Goal: Ask a question: Seek information or help from site administrators or community

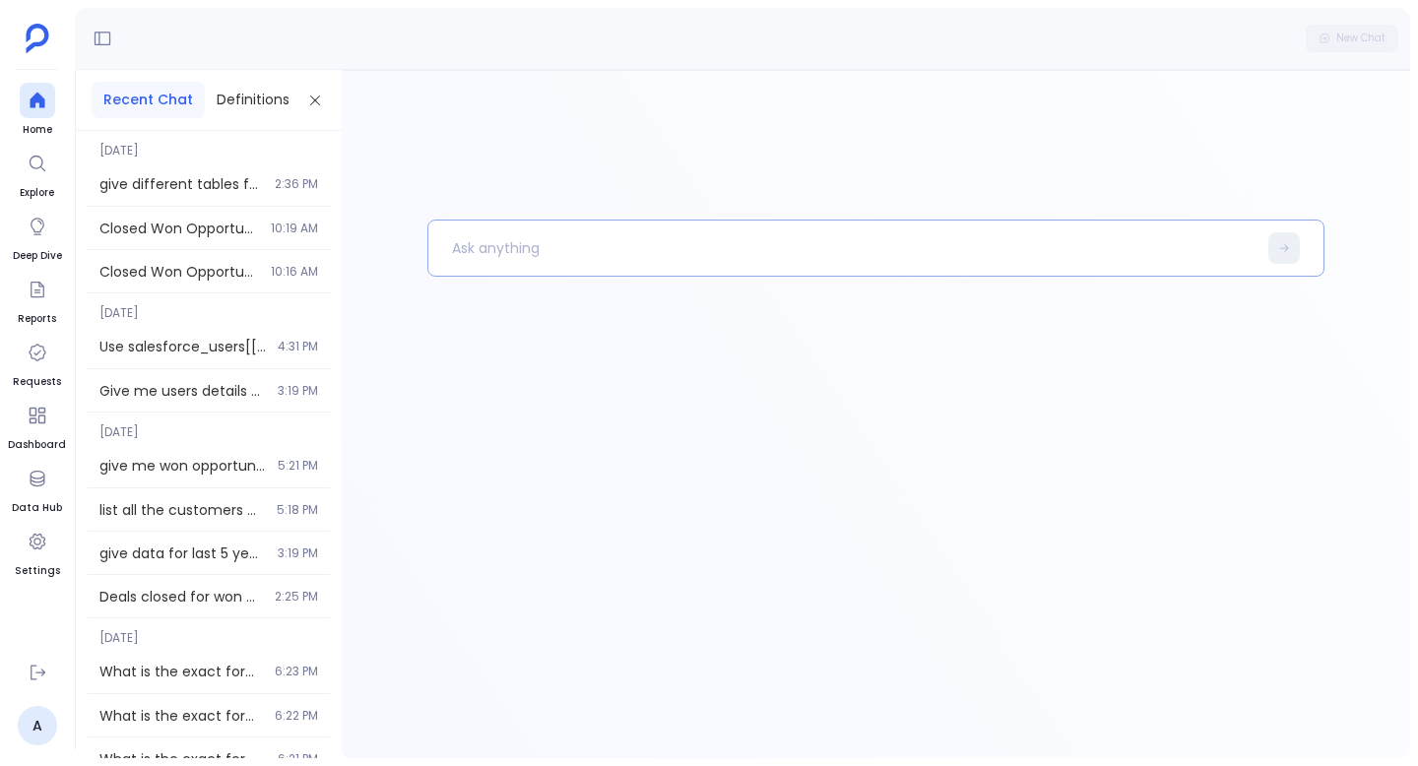
click at [537, 227] on p at bounding box center [843, 248] width 828 height 51
click at [530, 256] on p "To enrich screen reader interactions, please activate Accessibility in Grammarl…" at bounding box center [843, 248] width 828 height 51
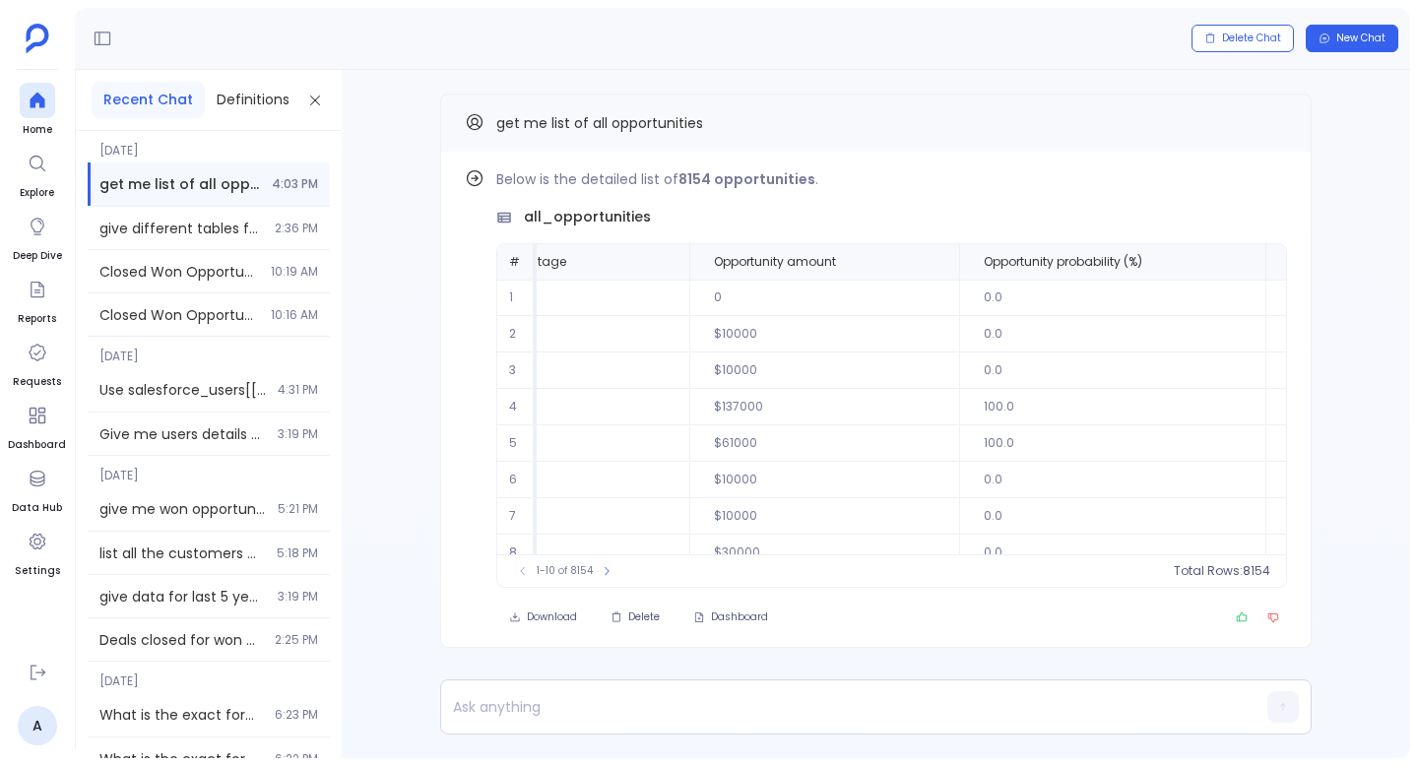
scroll to position [0, 476]
click at [670, 712] on p at bounding box center [838, 707] width 794 height 28
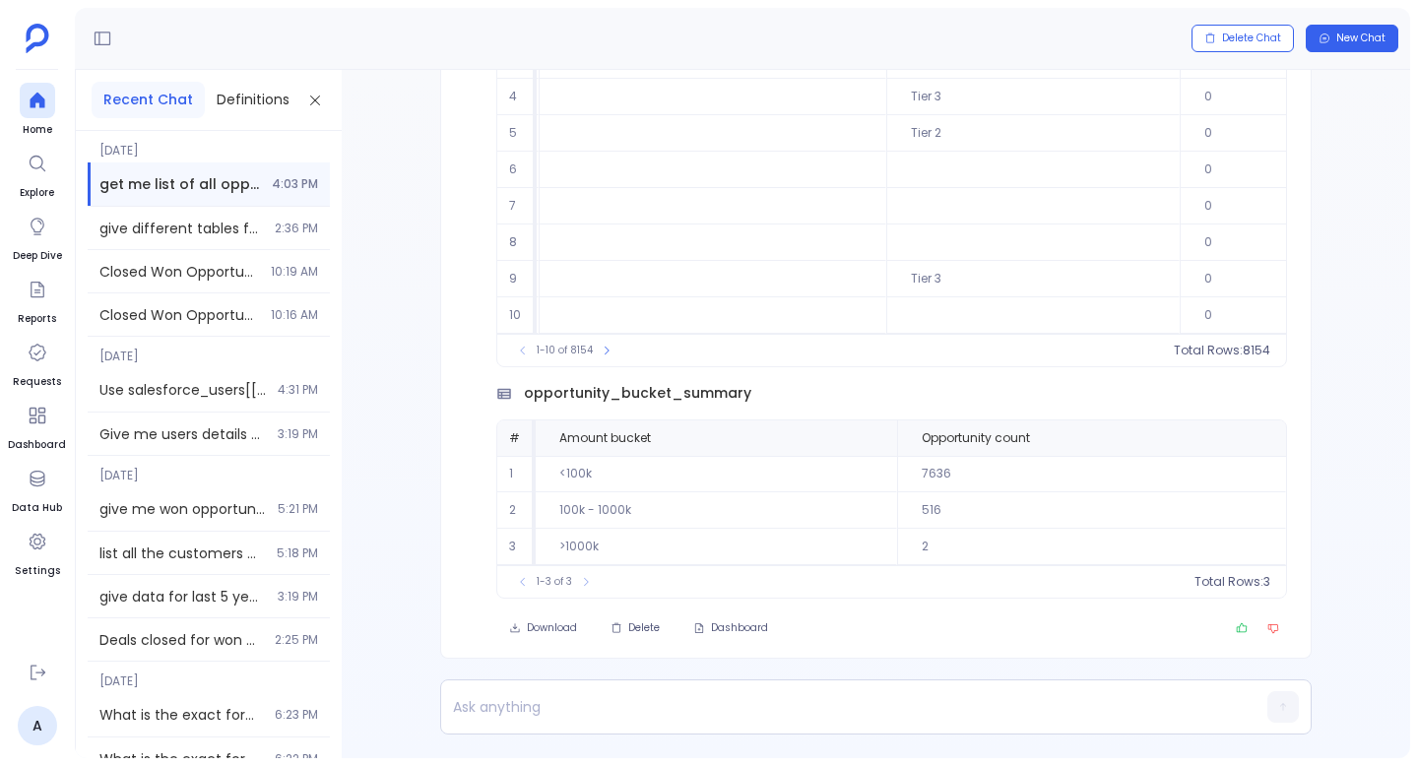
scroll to position [0, 0]
click at [618, 707] on p at bounding box center [838, 707] width 794 height 28
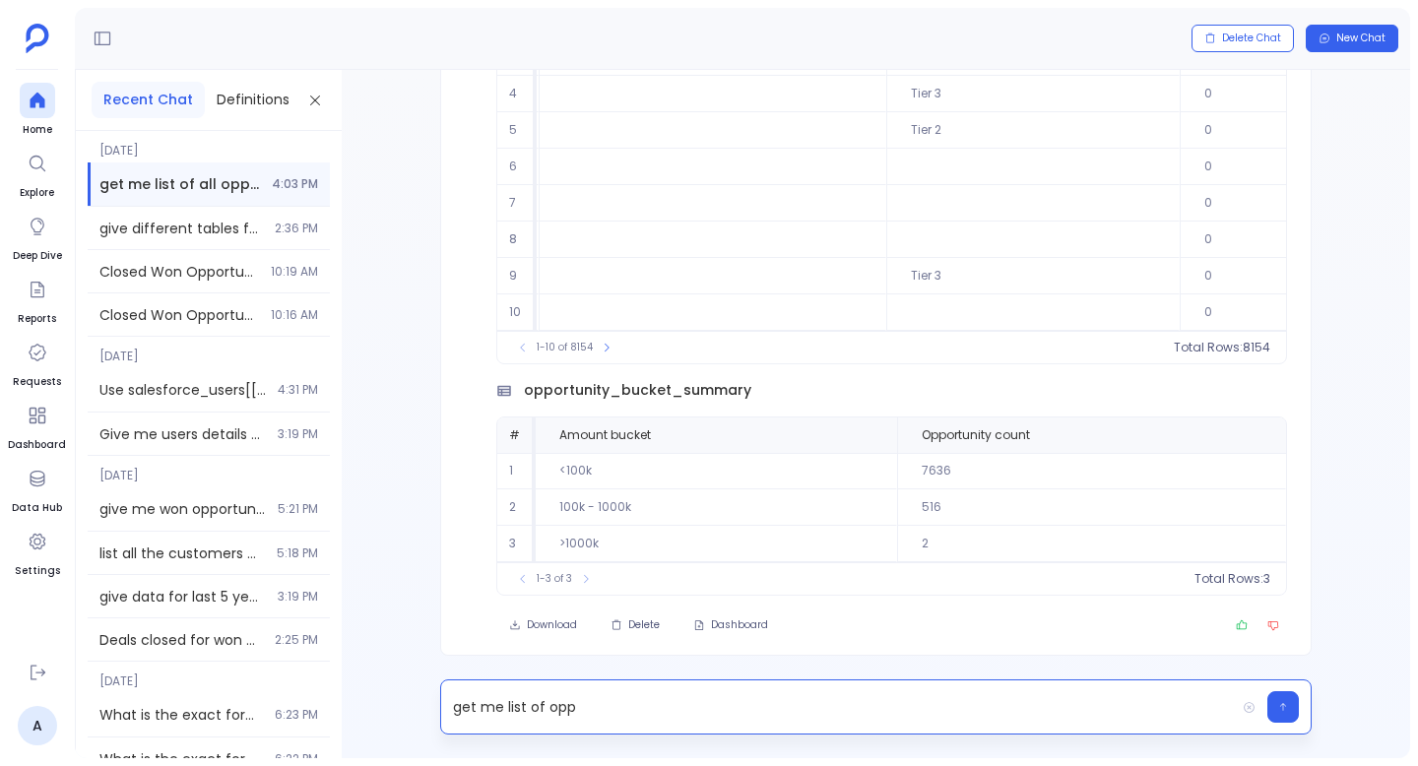
click at [566, 709] on p "get me list of opp" at bounding box center [838, 707] width 794 height 28
click at [535, 709] on p "get me accounts which have no deals cre" at bounding box center [838, 707] width 794 height 28
click at [766, 707] on p "get me customers which have no deals cre" at bounding box center [838, 707] width 794 height 28
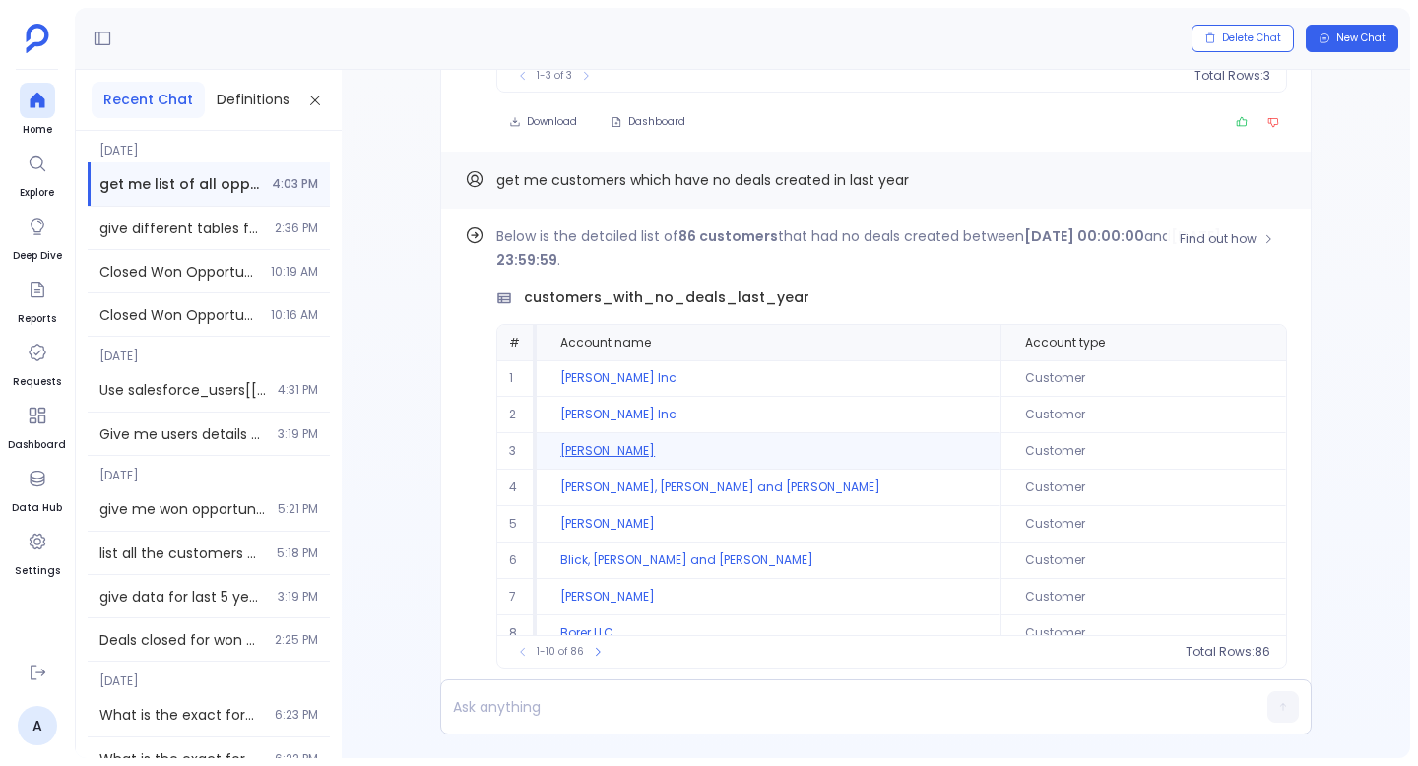
scroll to position [-85, 0]
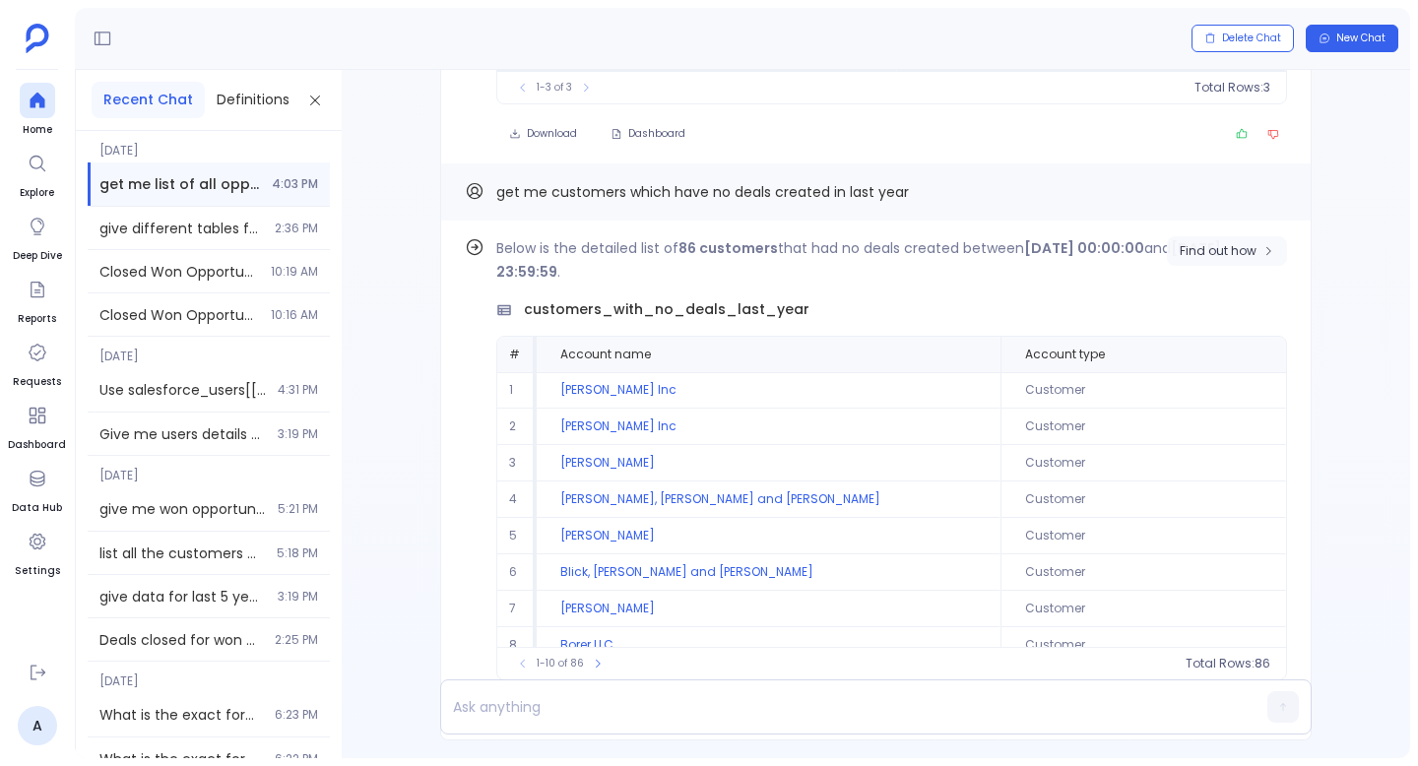
click at [1226, 246] on span "Find out how" at bounding box center [1218, 251] width 77 height 16
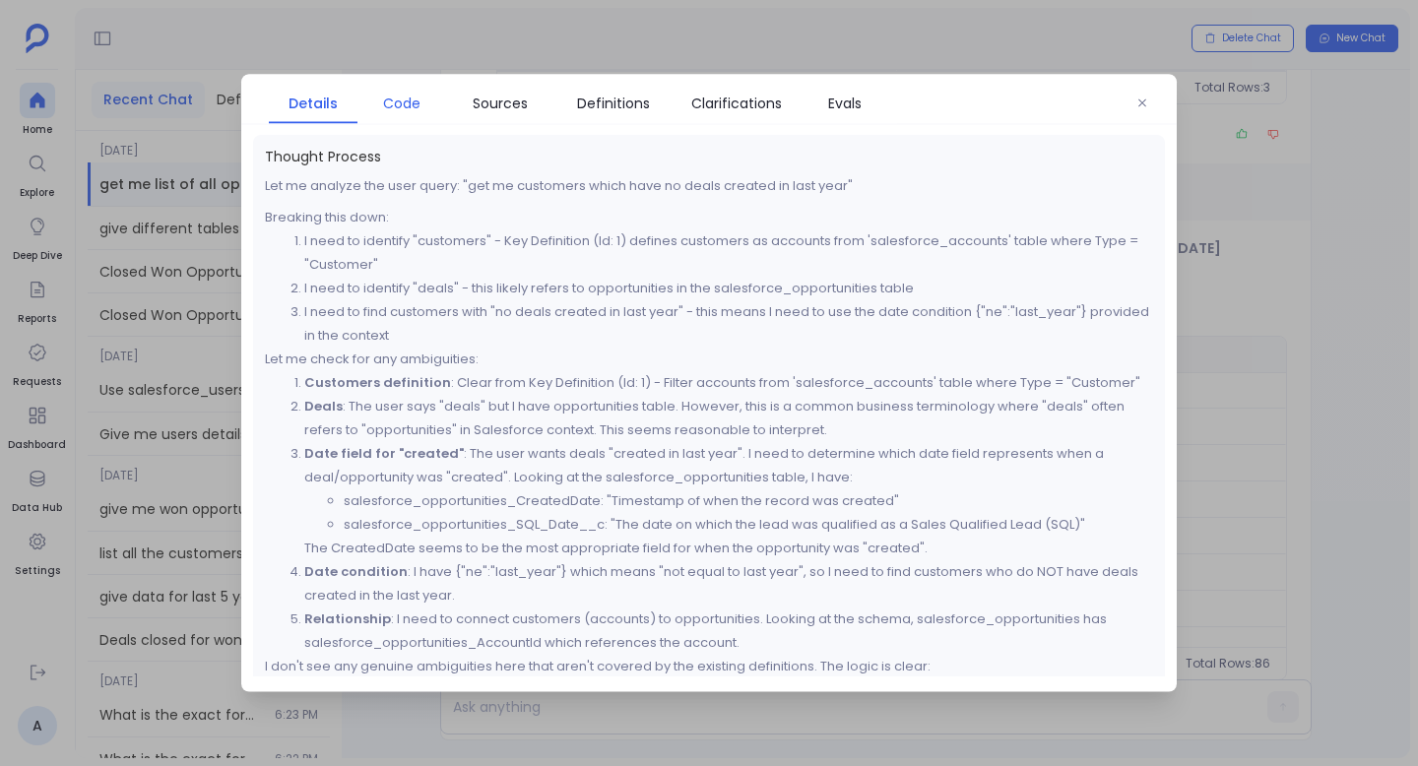
click at [405, 104] on span "Code" at bounding box center [401, 104] width 37 height 22
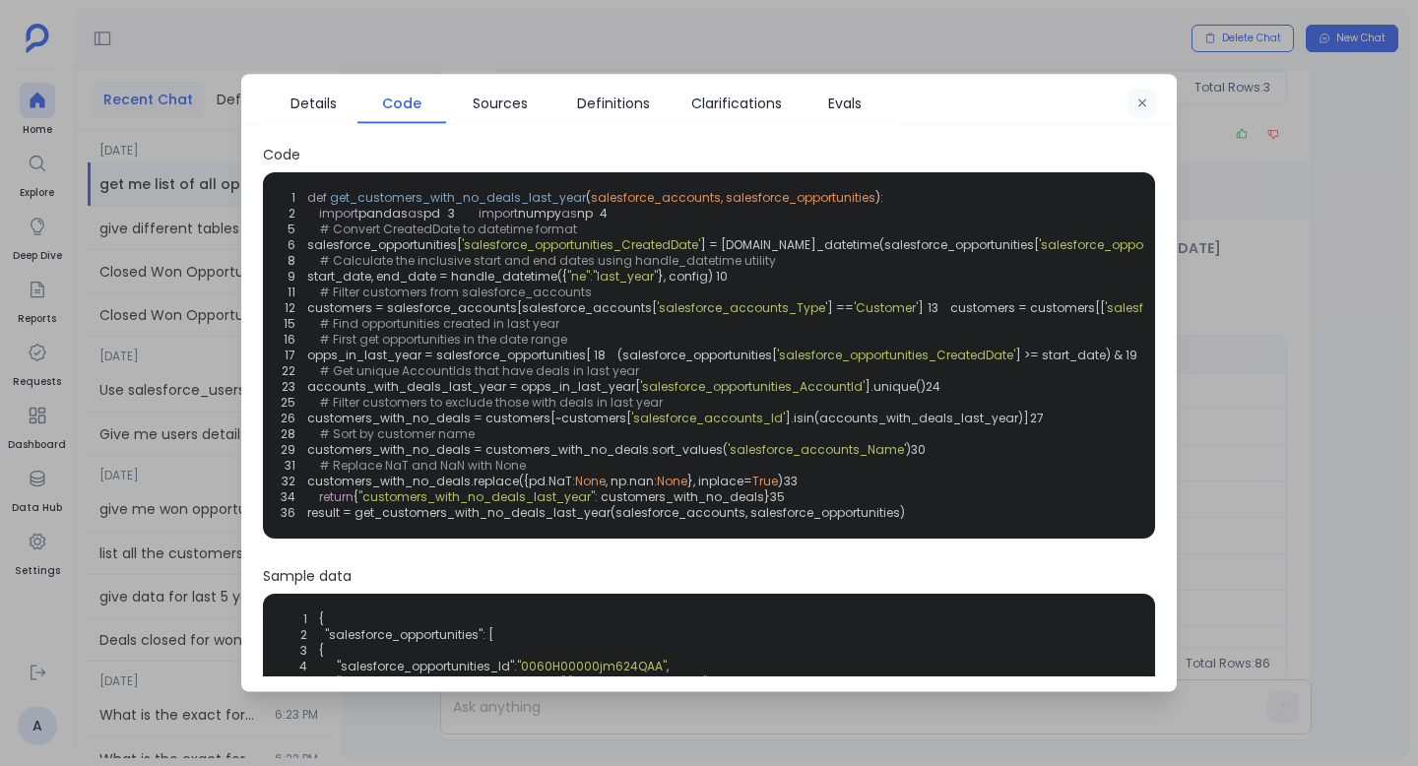
click at [1142, 96] on button "button" at bounding box center [1143, 104] width 30 height 30
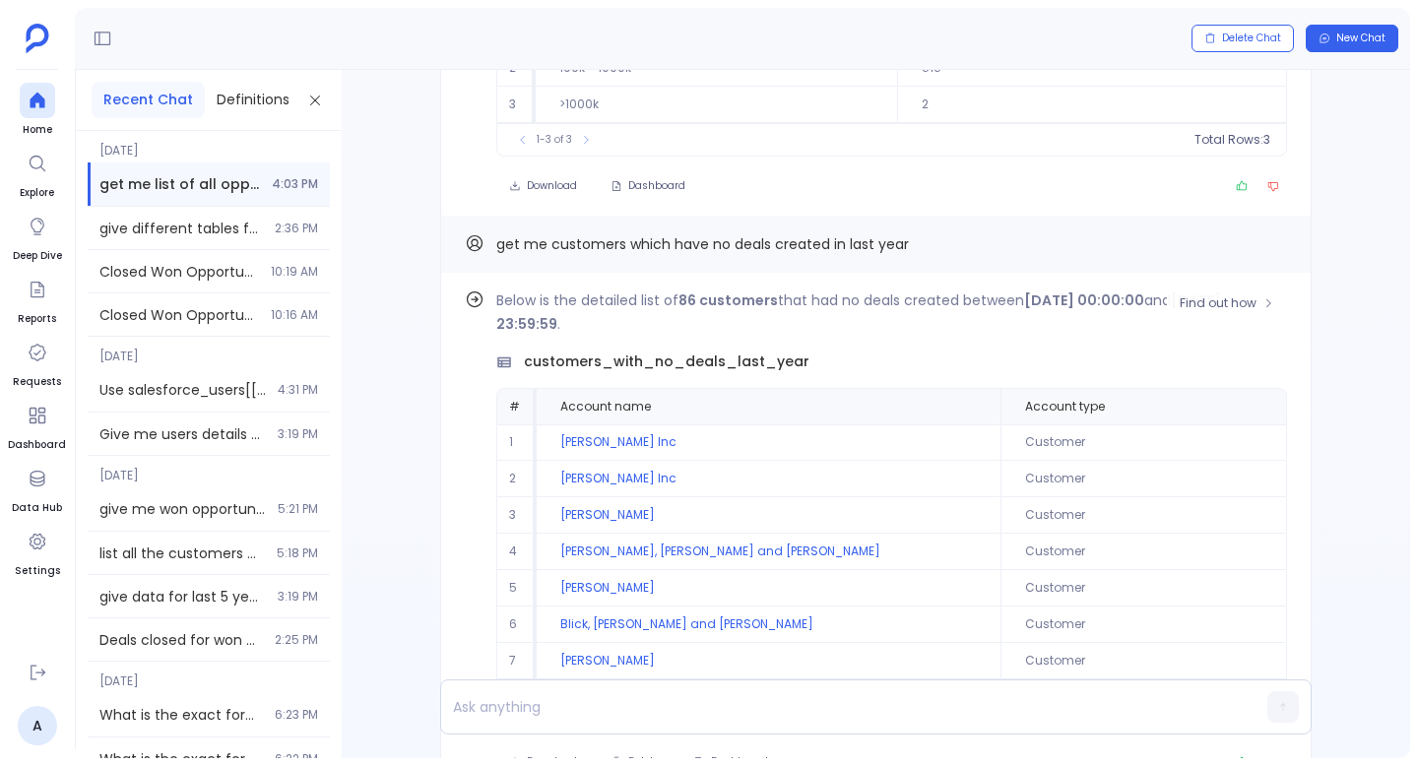
scroll to position [0, 0]
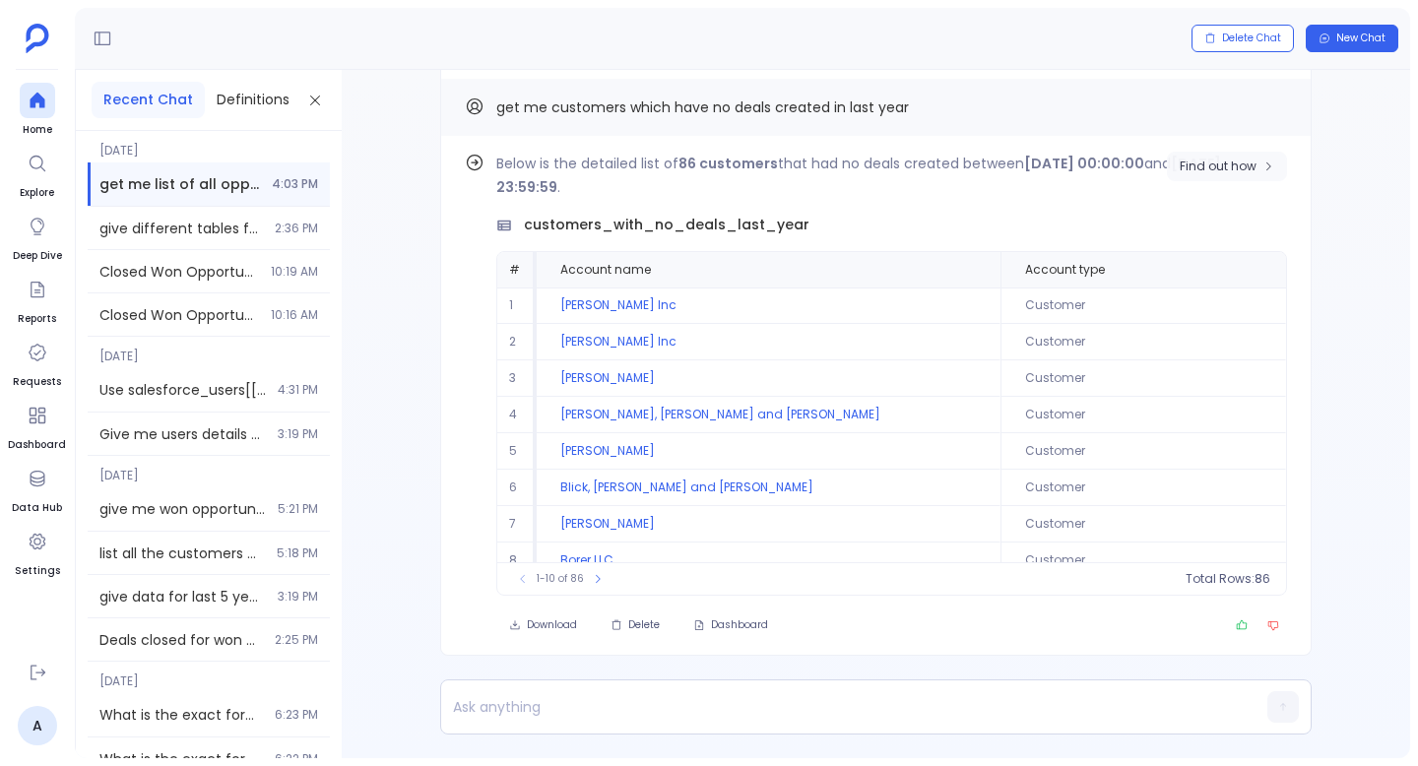
click at [1203, 162] on span "Find out how" at bounding box center [1218, 167] width 77 height 16
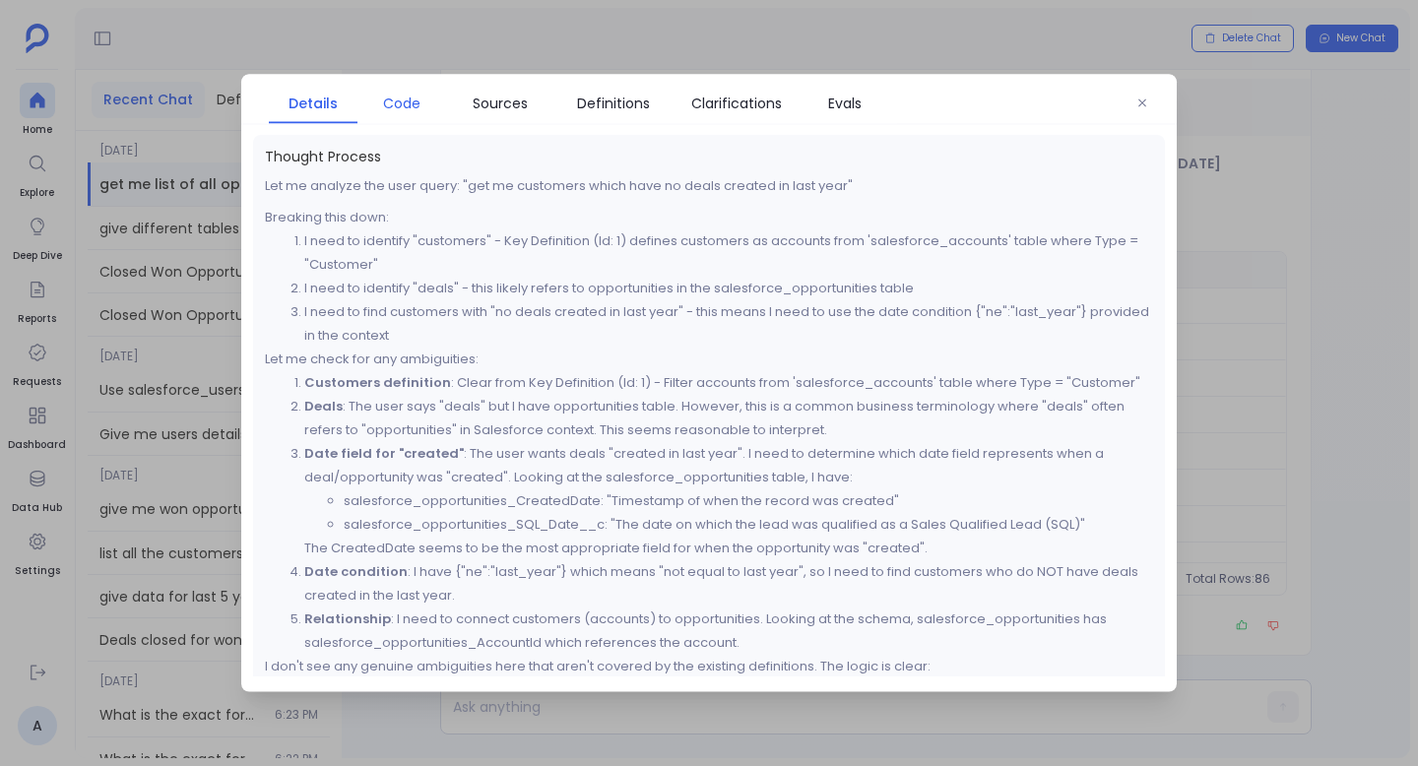
click at [404, 99] on span "Code" at bounding box center [401, 104] width 37 height 22
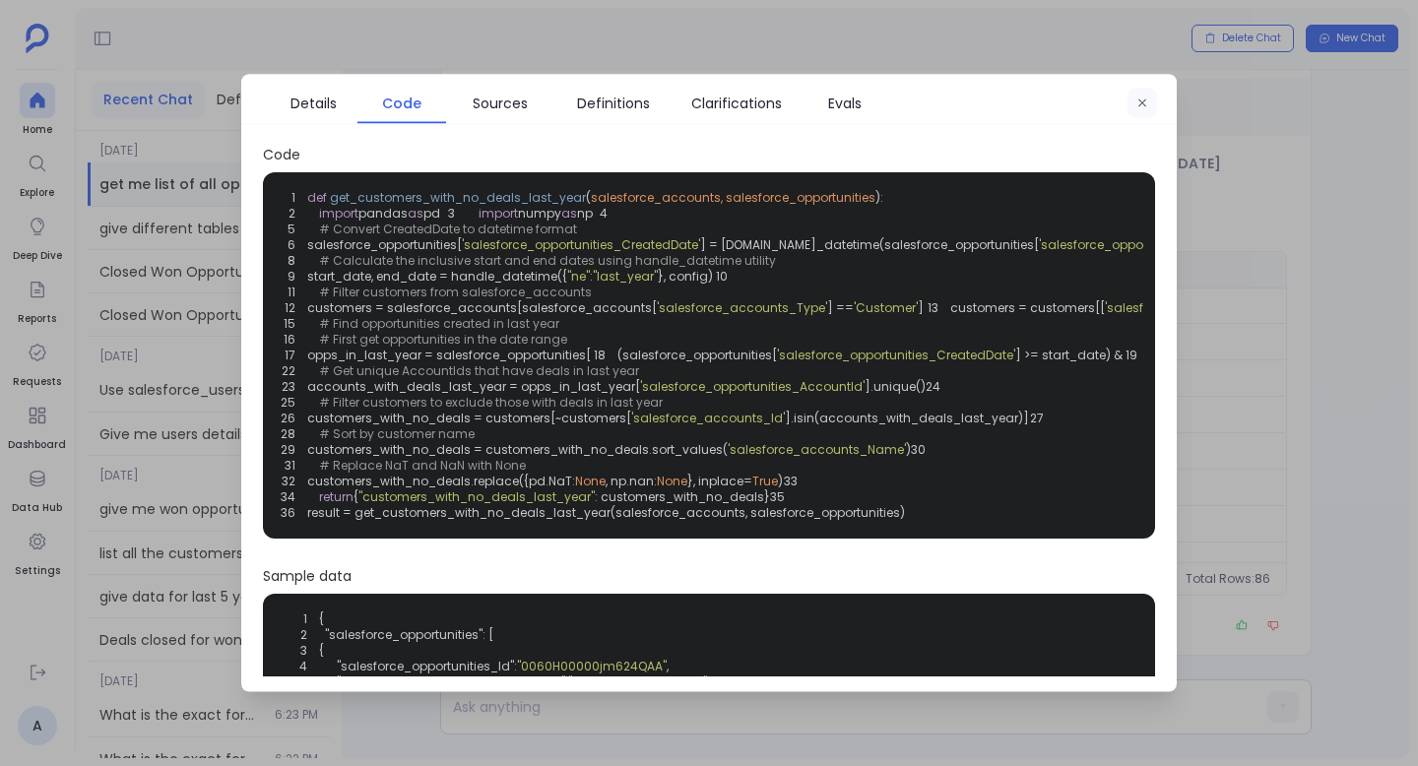
click at [1142, 98] on icon "button" at bounding box center [1143, 104] width 12 height 12
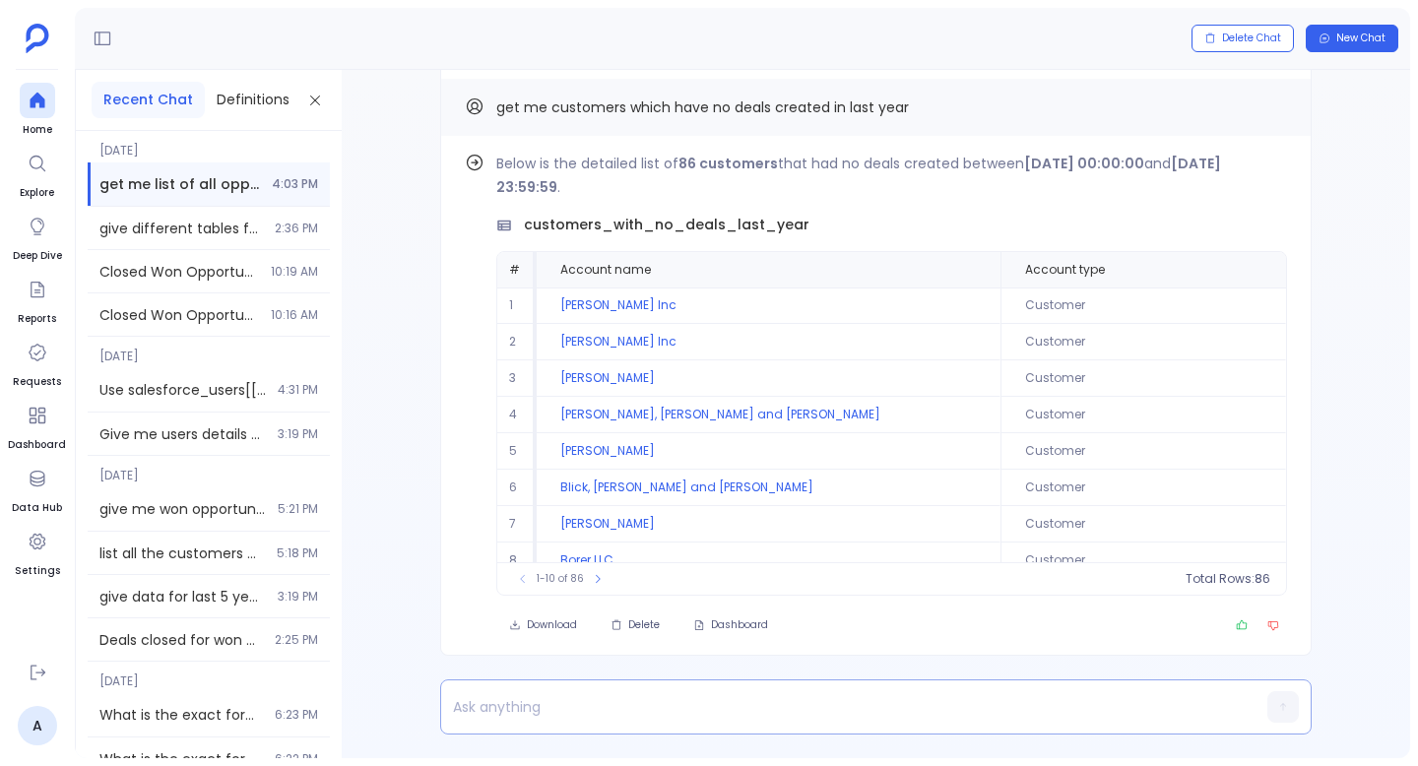
click at [619, 707] on p at bounding box center [838, 707] width 794 height 28
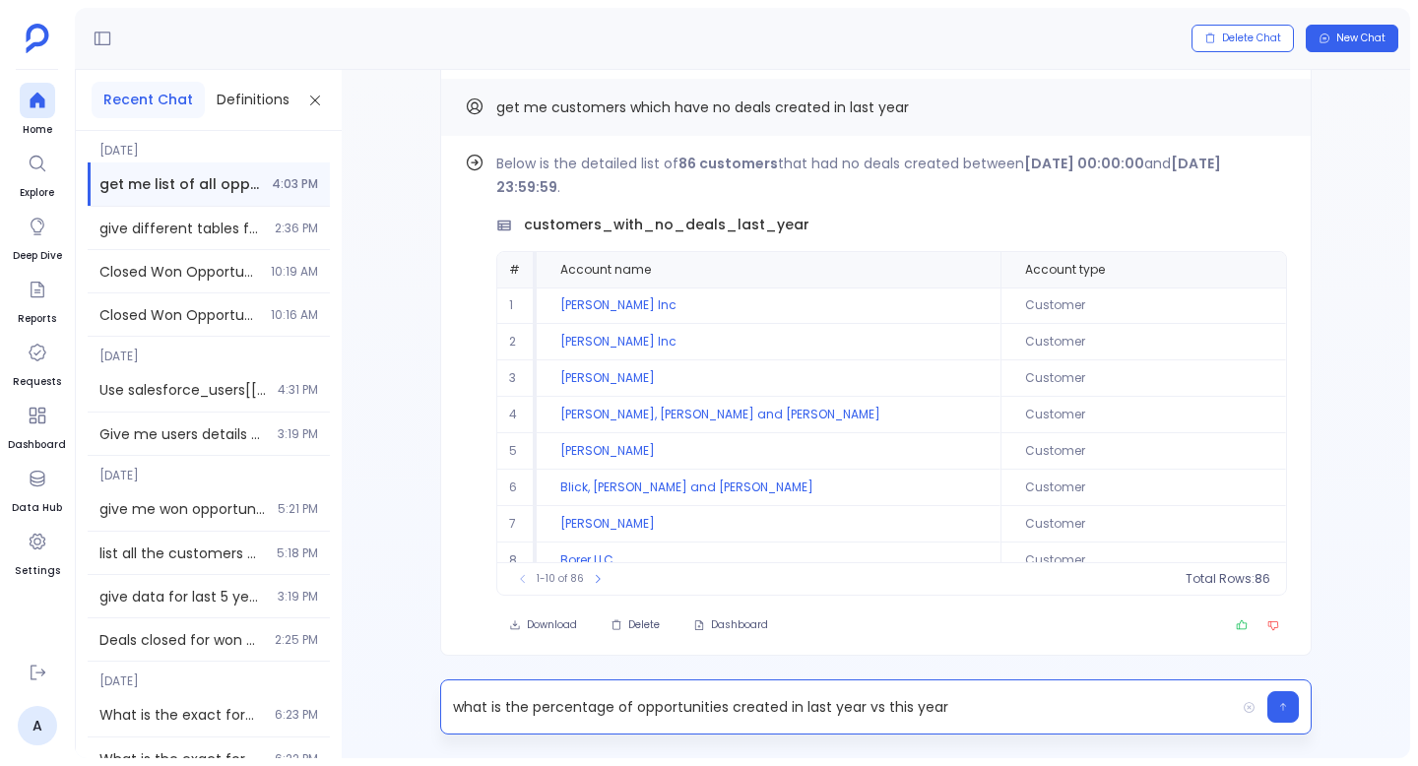
click at [568, 706] on p "what is the percentage of opportunities created in last year vs this year" at bounding box center [838, 707] width 794 height 28
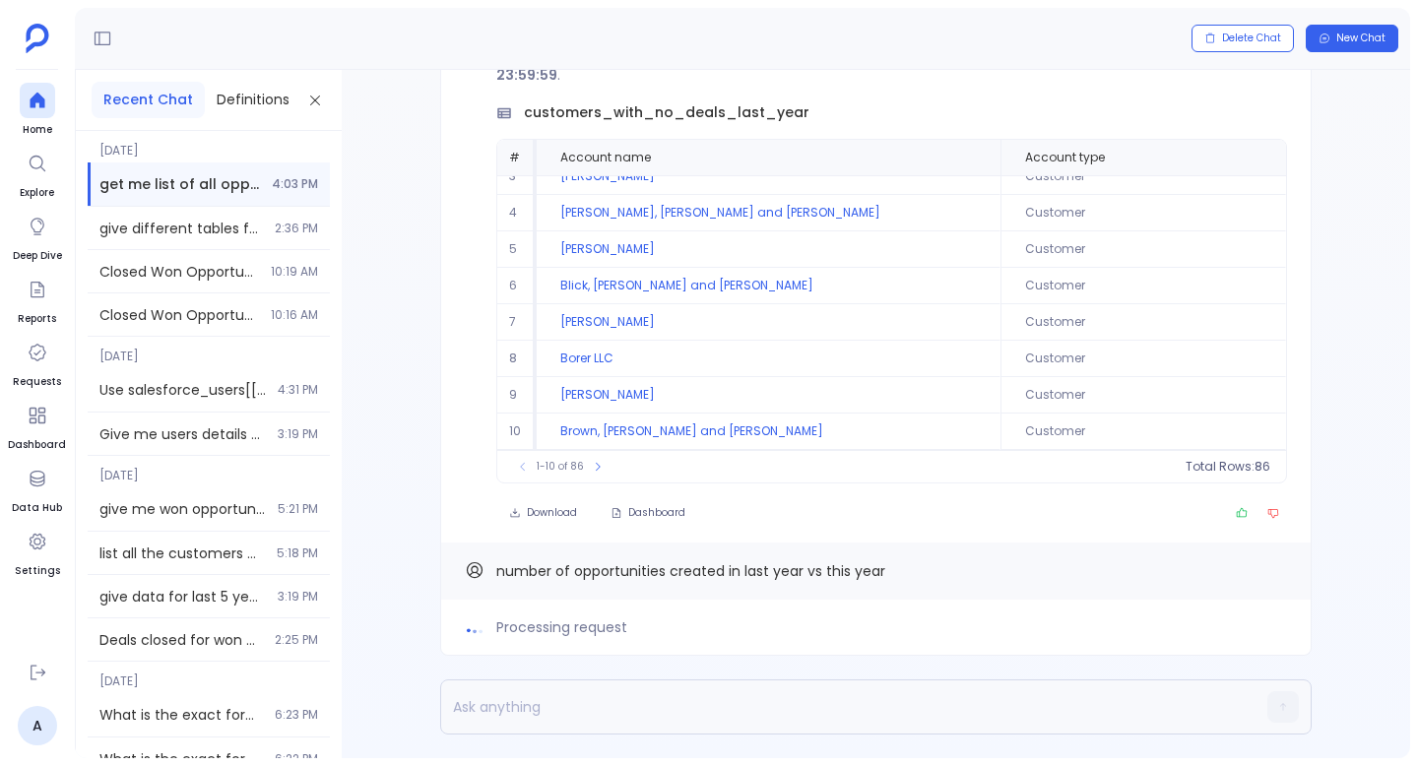
scroll to position [90, 0]
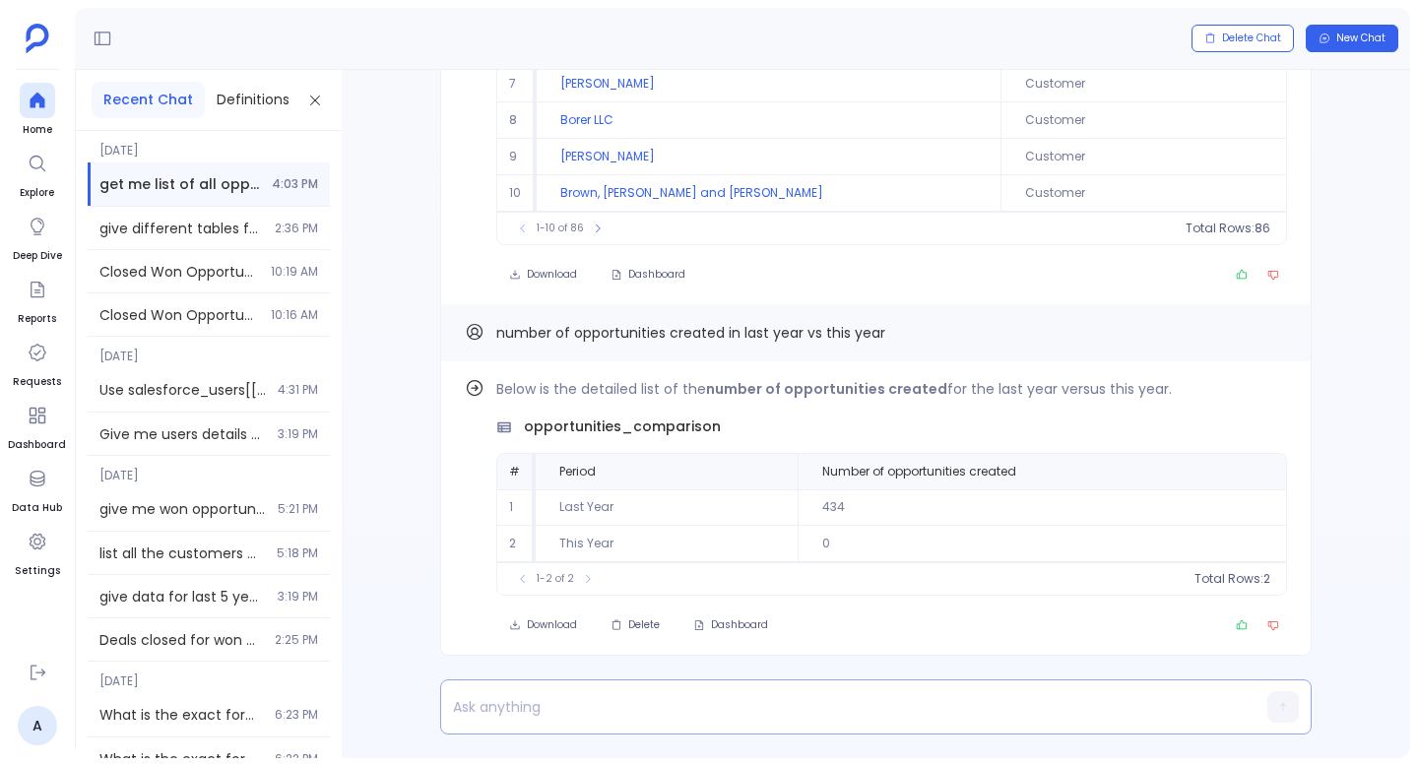
click at [647, 703] on p at bounding box center [838, 707] width 794 height 28
click at [983, 261] on div "Download Dashboard" at bounding box center [891, 275] width 791 height 28
click at [707, 716] on p at bounding box center [838, 707] width 794 height 28
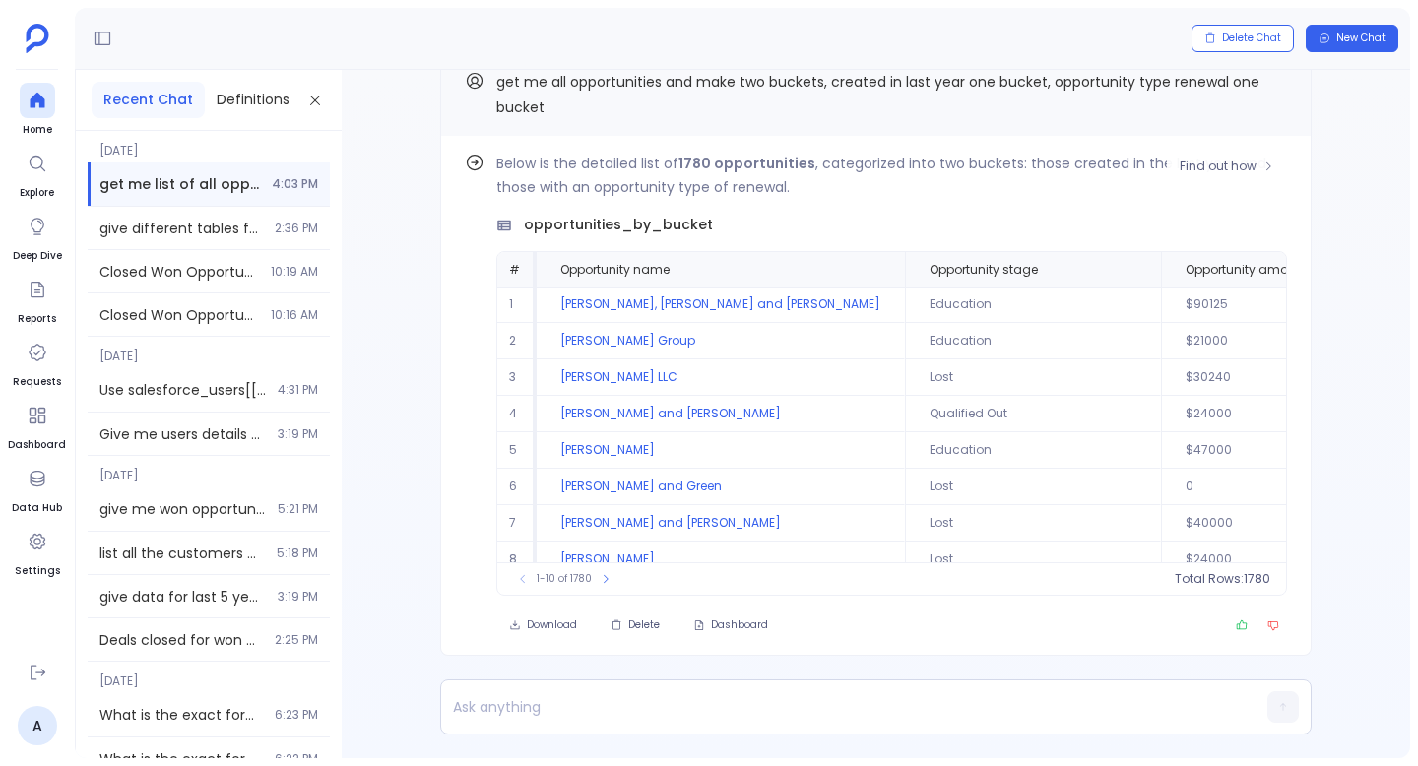
scroll to position [0, 0]
click at [1274, 86] on icon "Copy" at bounding box center [1276, 81] width 12 height 12
click at [38, 100] on icon at bounding box center [37, 101] width 15 height 16
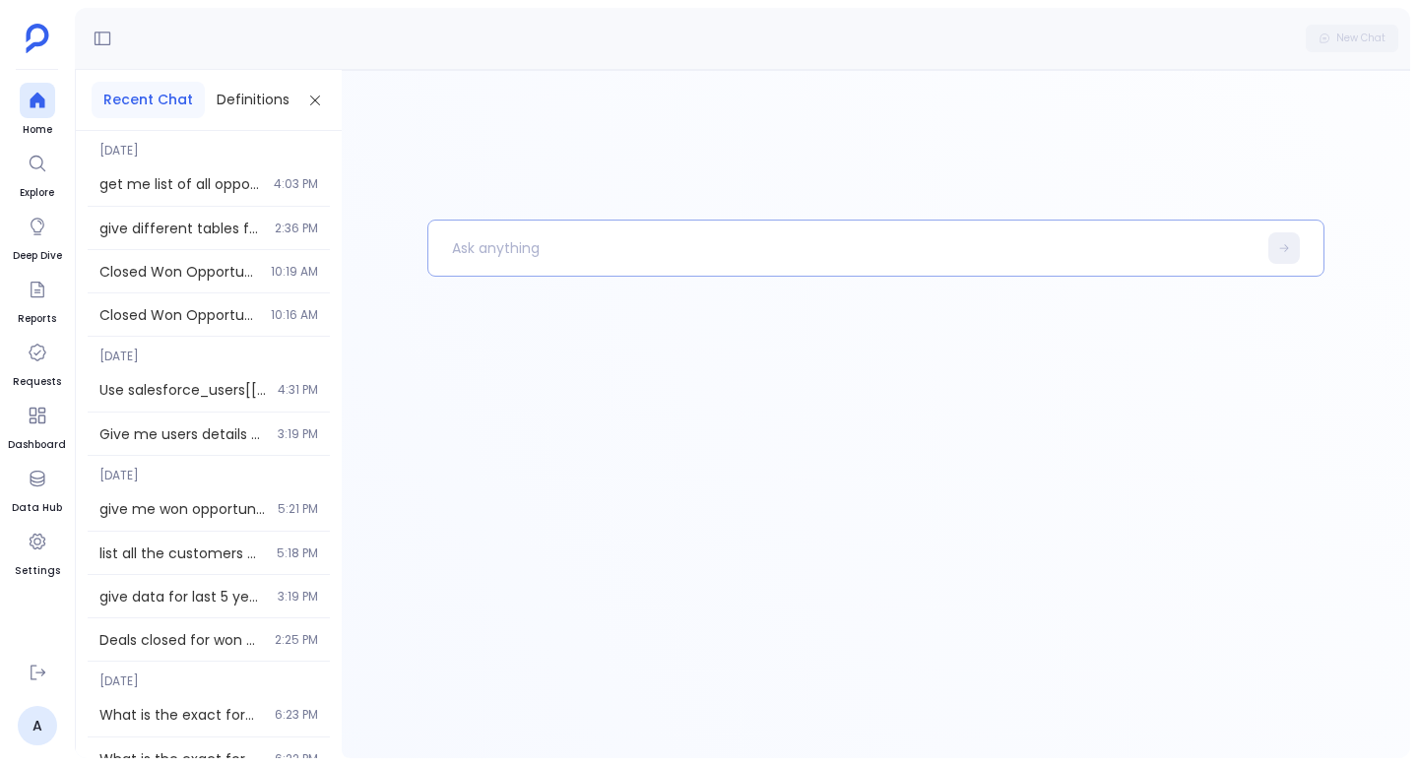
click at [896, 257] on p at bounding box center [843, 248] width 828 height 51
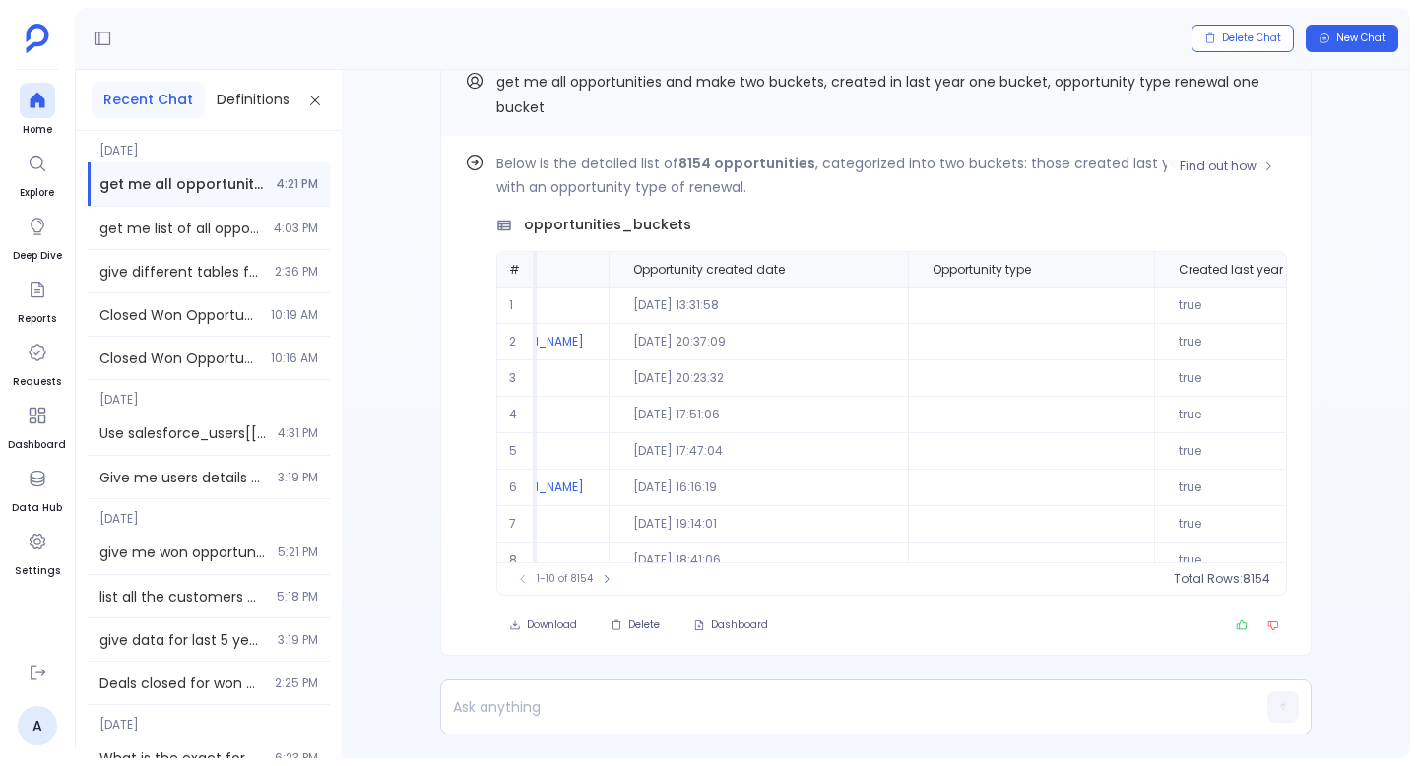
scroll to position [0, 519]
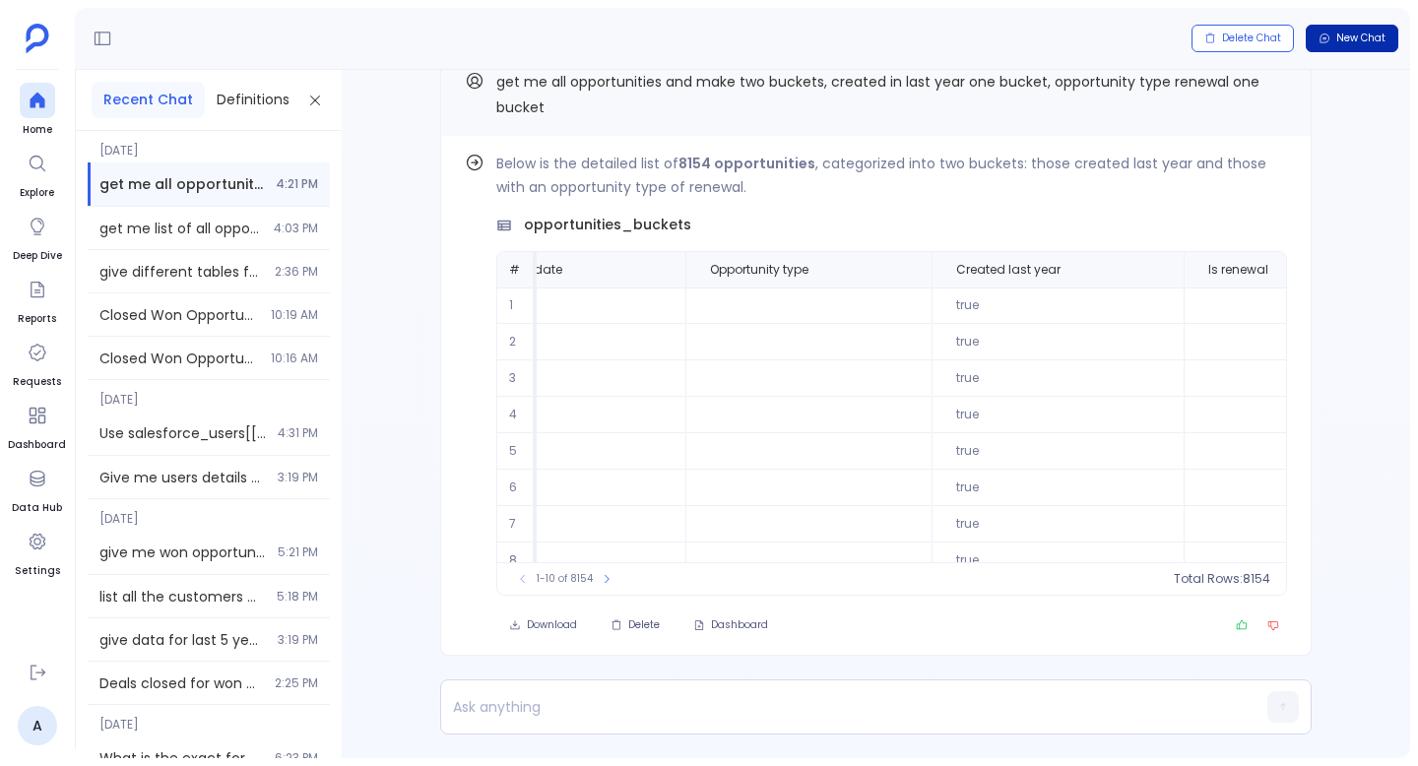
click at [1367, 35] on span "New Chat" at bounding box center [1361, 39] width 49 height 14
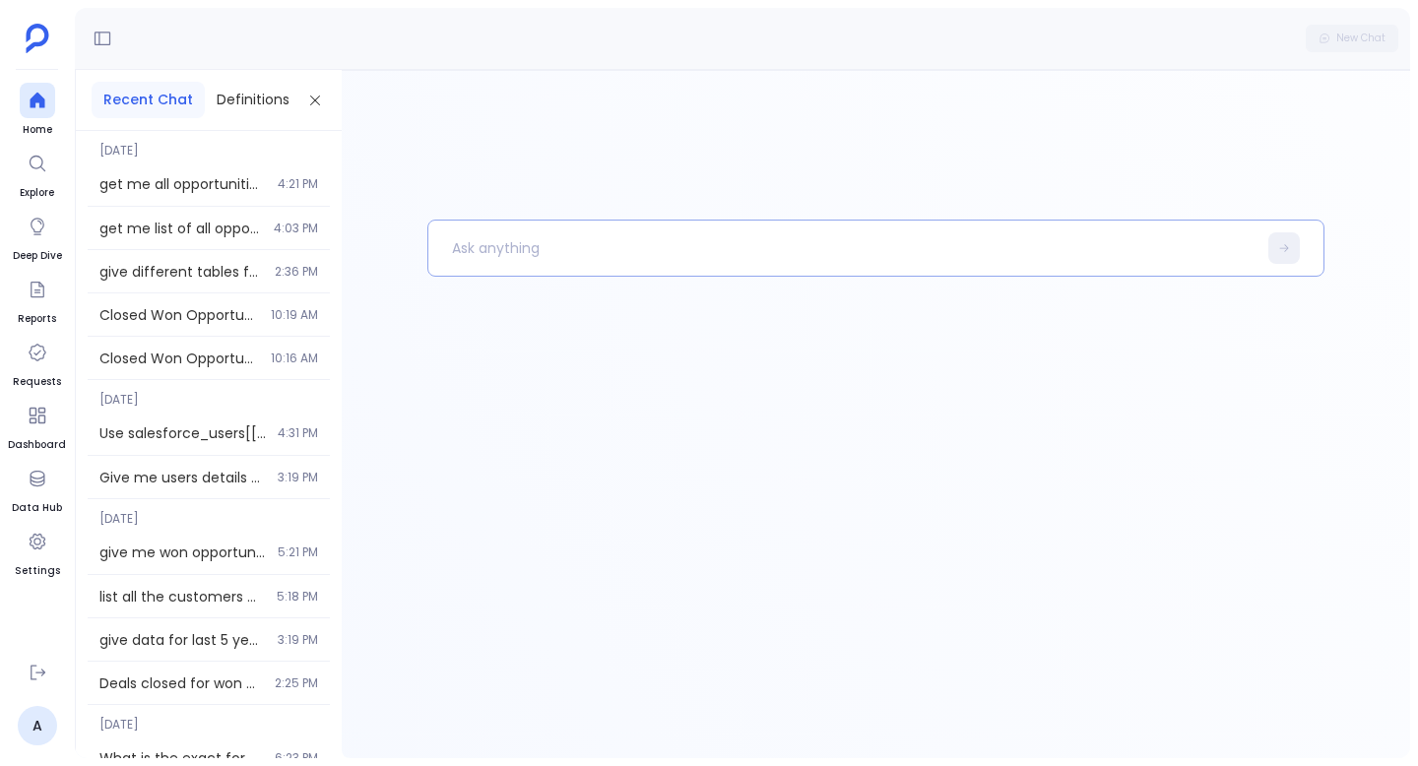
click at [592, 248] on p at bounding box center [843, 248] width 828 height 51
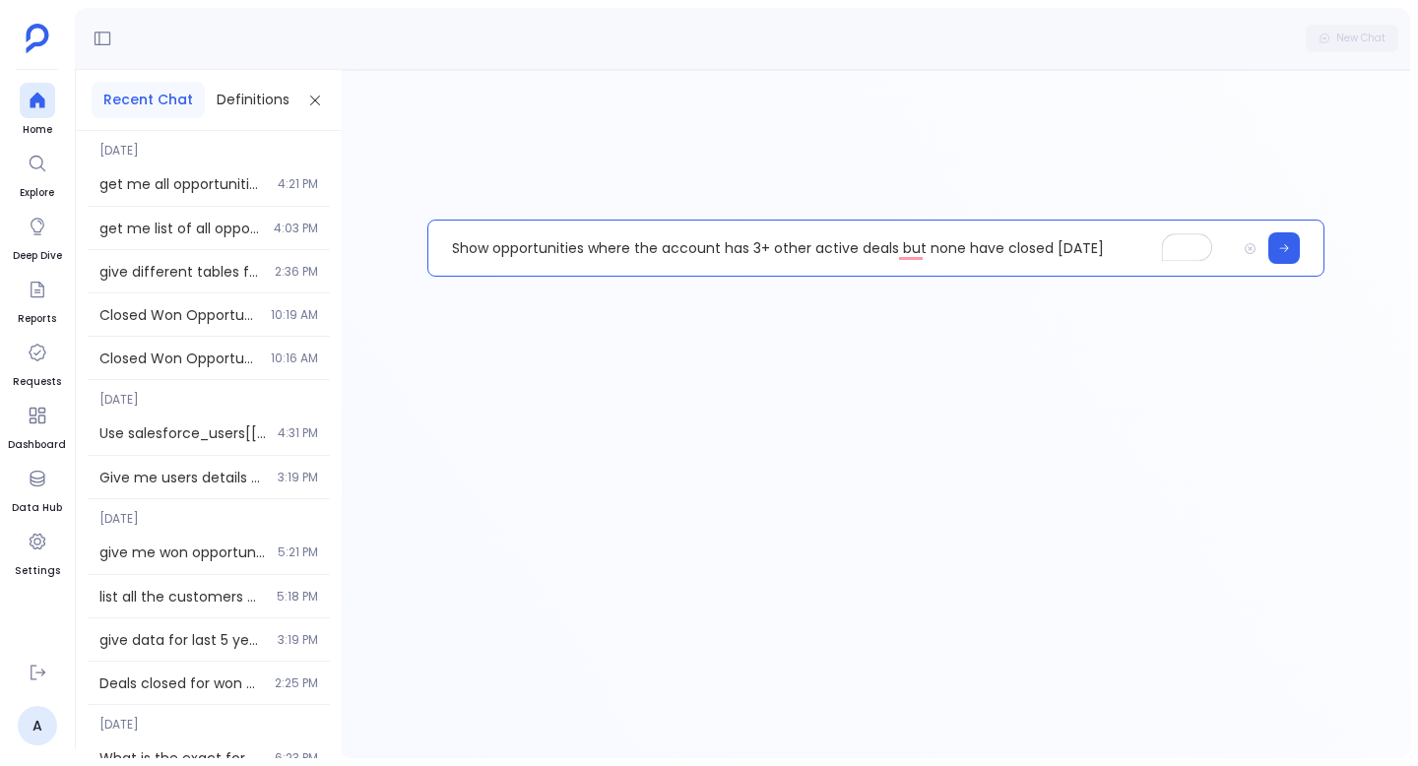
click at [795, 249] on p "Show opportunities where the account has 3+ other active deals but none have cl…" at bounding box center [833, 248] width 808 height 51
click at [800, 250] on p "Show opportunities where the account has 3+ active deals but none have closed […" at bounding box center [833, 248] width 808 height 51
click at [1089, 246] on p "Show opportunities where the account has 3+ deals but none have closed [DATE]" at bounding box center [833, 248] width 808 height 51
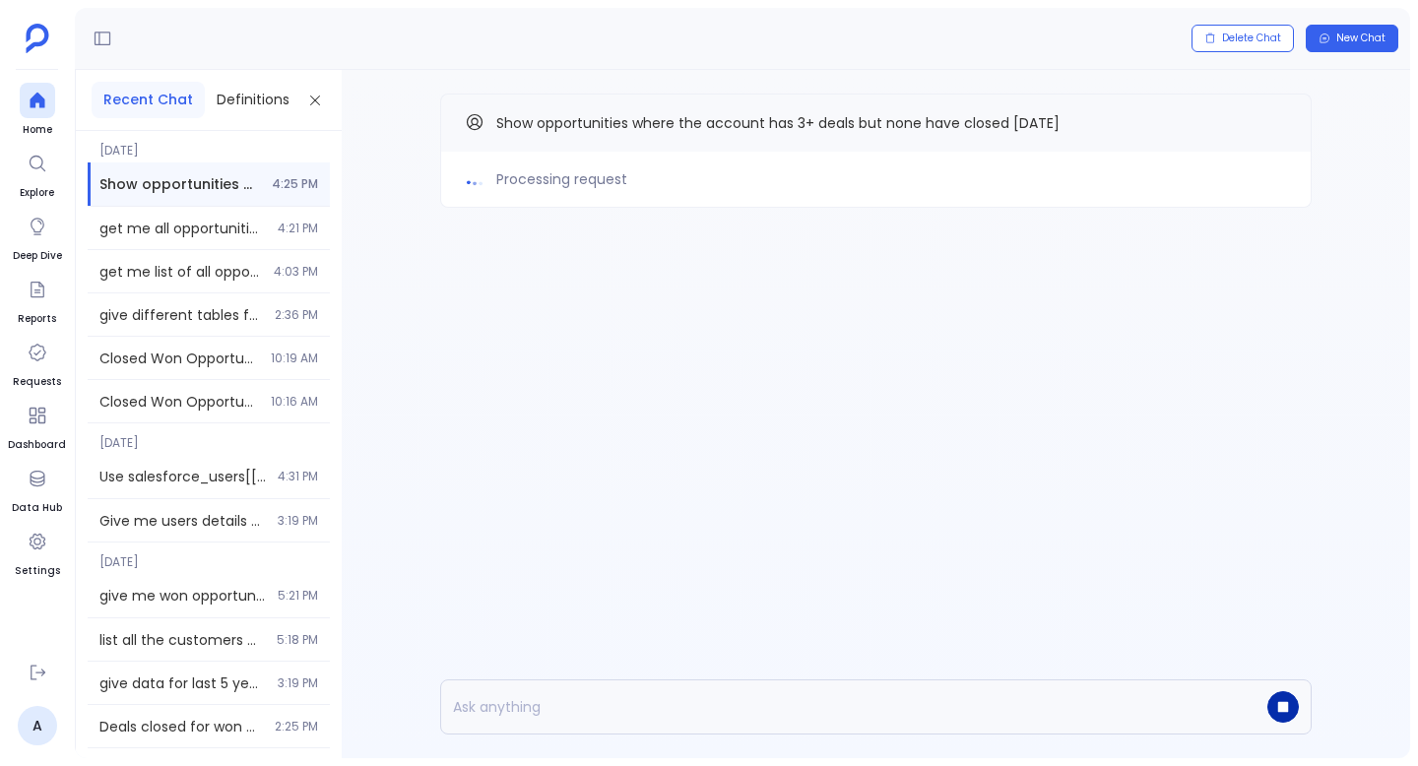
click at [1284, 704] on icon "button" at bounding box center [1284, 707] width 11 height 11
click at [1277, 126] on icon "Copy" at bounding box center [1276, 122] width 9 height 9
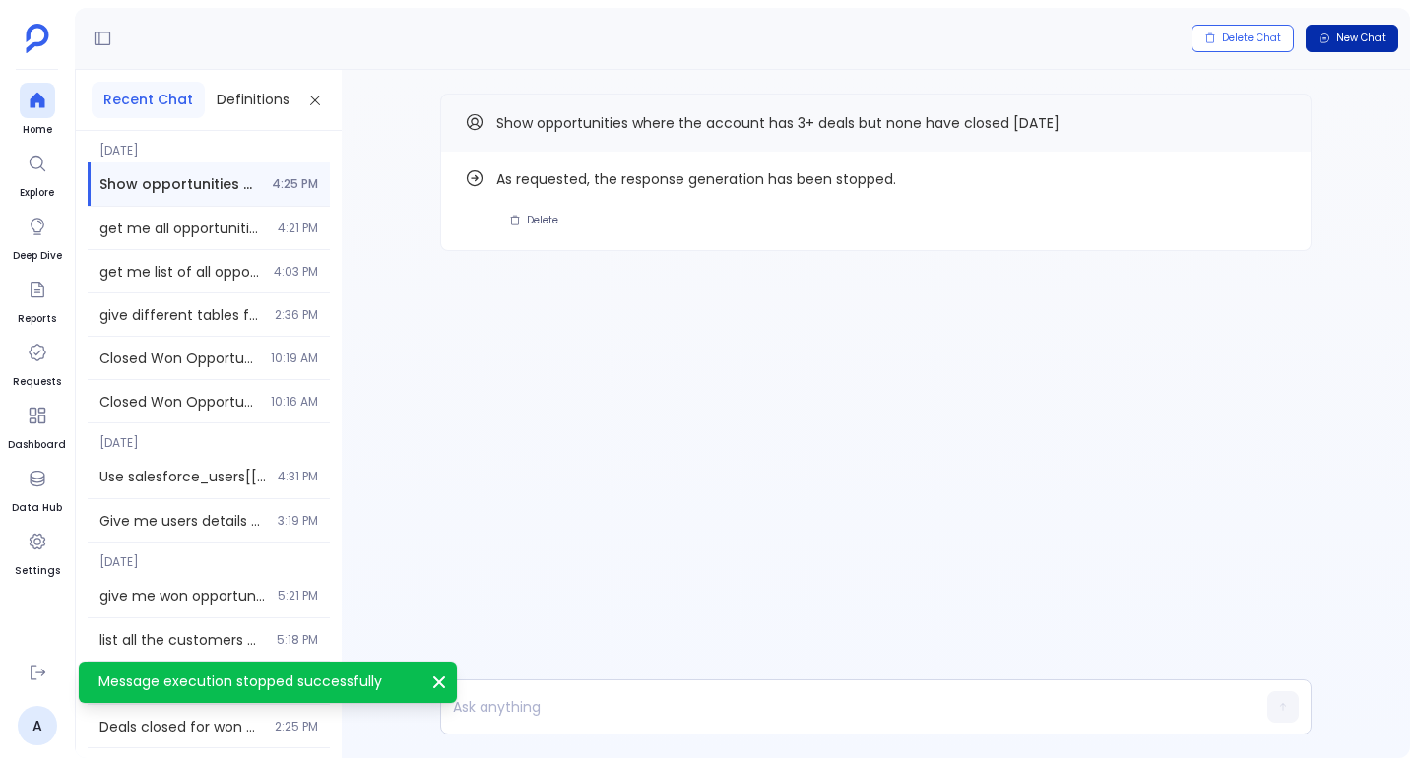
click at [1355, 34] on span "New Chat" at bounding box center [1361, 39] width 49 height 14
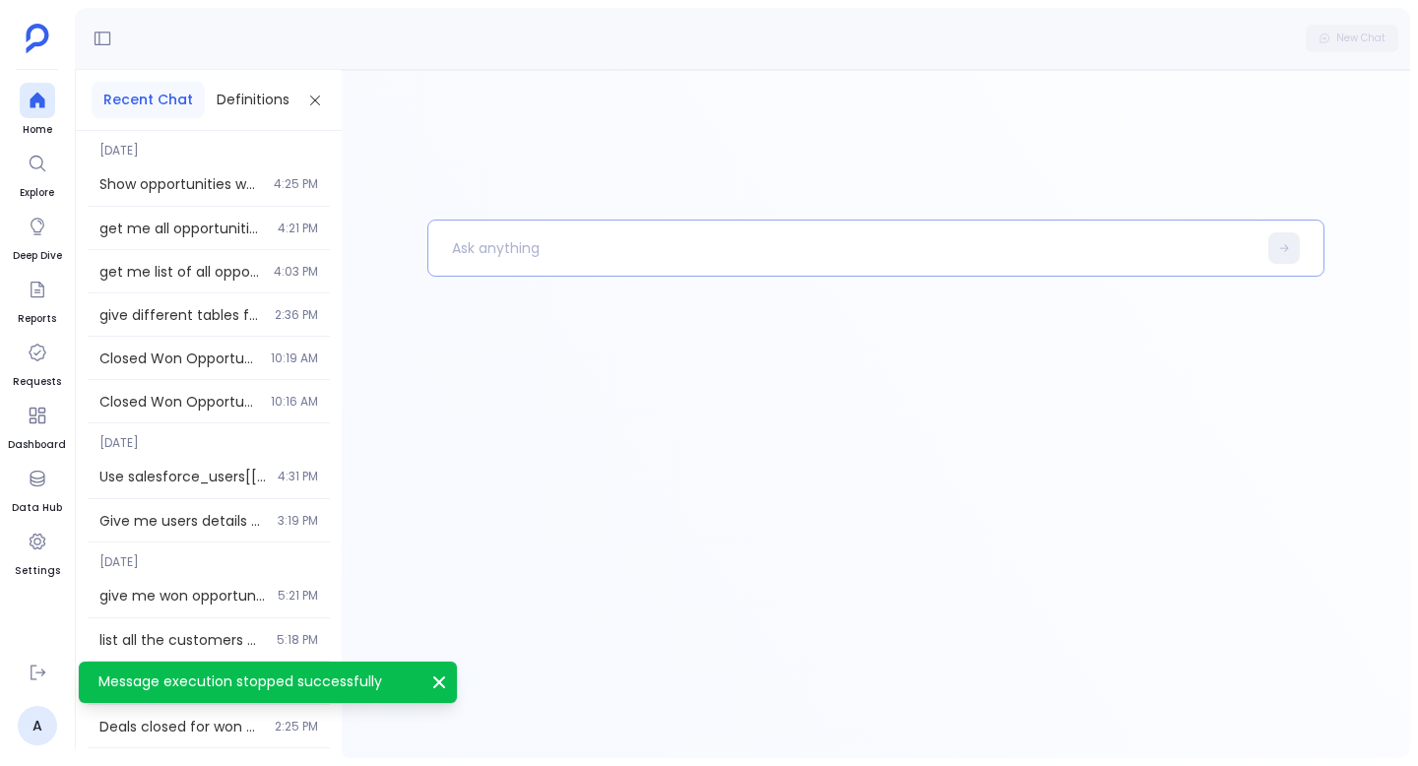
click at [596, 242] on p at bounding box center [843, 248] width 828 height 51
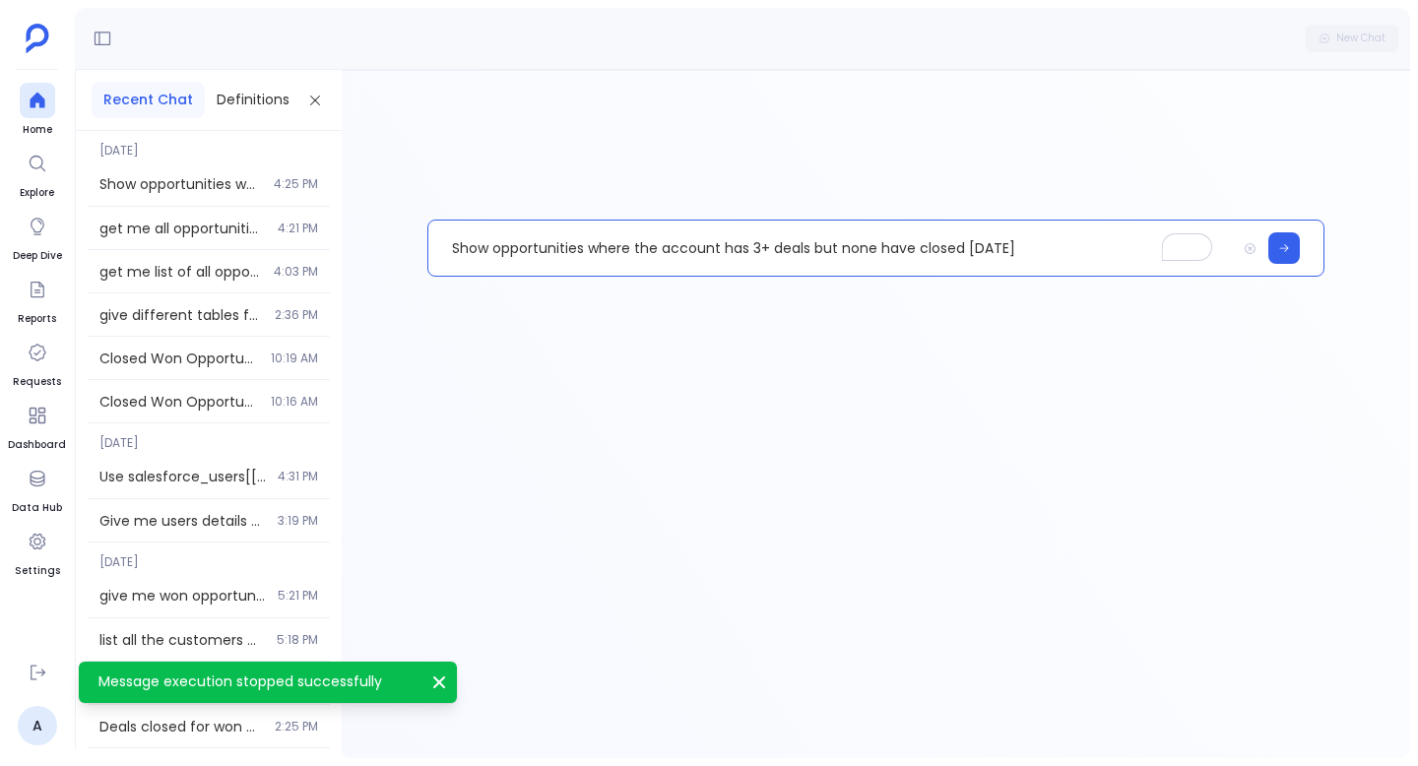
click at [993, 243] on p "Show opportunities where the account has 3+ deals but none have closed [DATE]" at bounding box center [833, 248] width 808 height 51
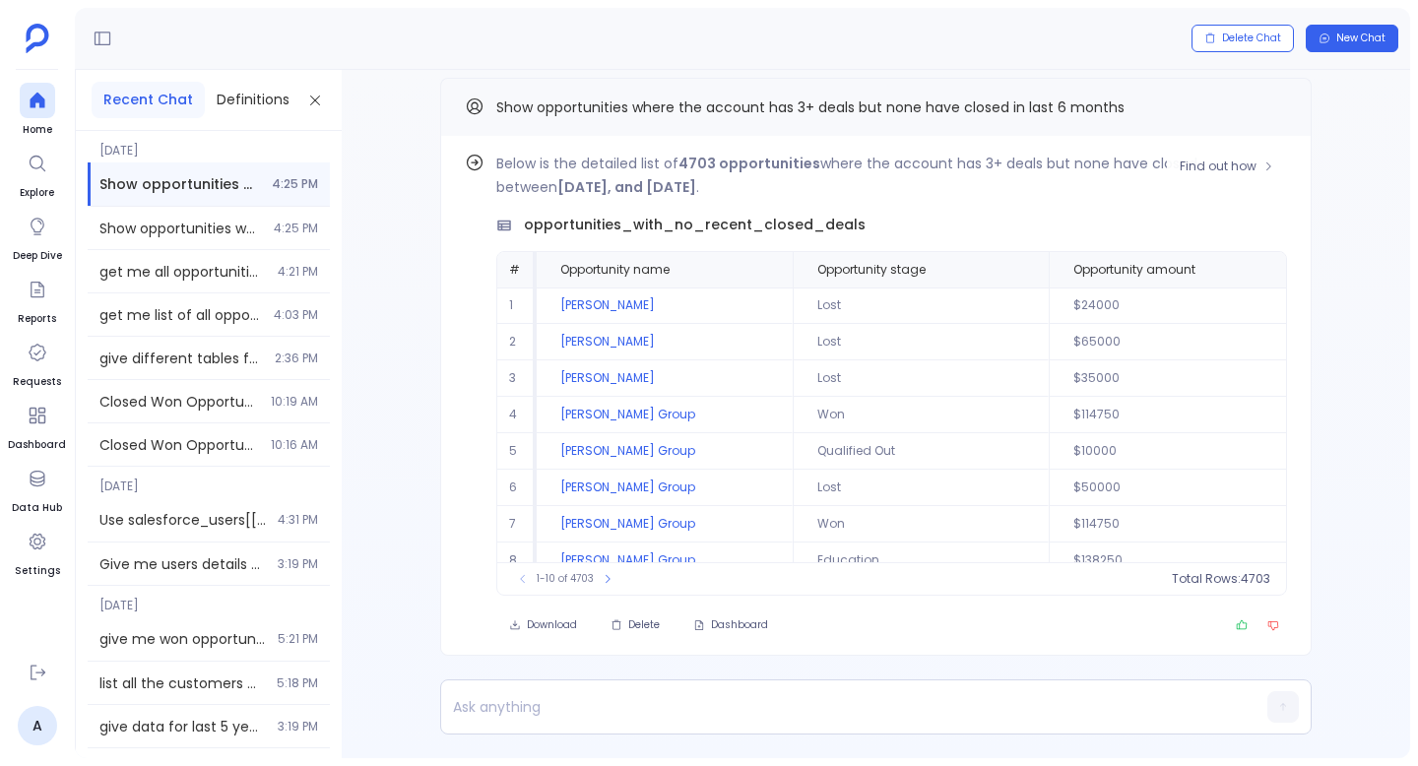
click at [793, 194] on p "Below is the detailed list of 4703 opportunities where the account has 3+ deals…" at bounding box center [891, 175] width 791 height 47
click at [1222, 161] on span "Find out how" at bounding box center [1218, 167] width 77 height 16
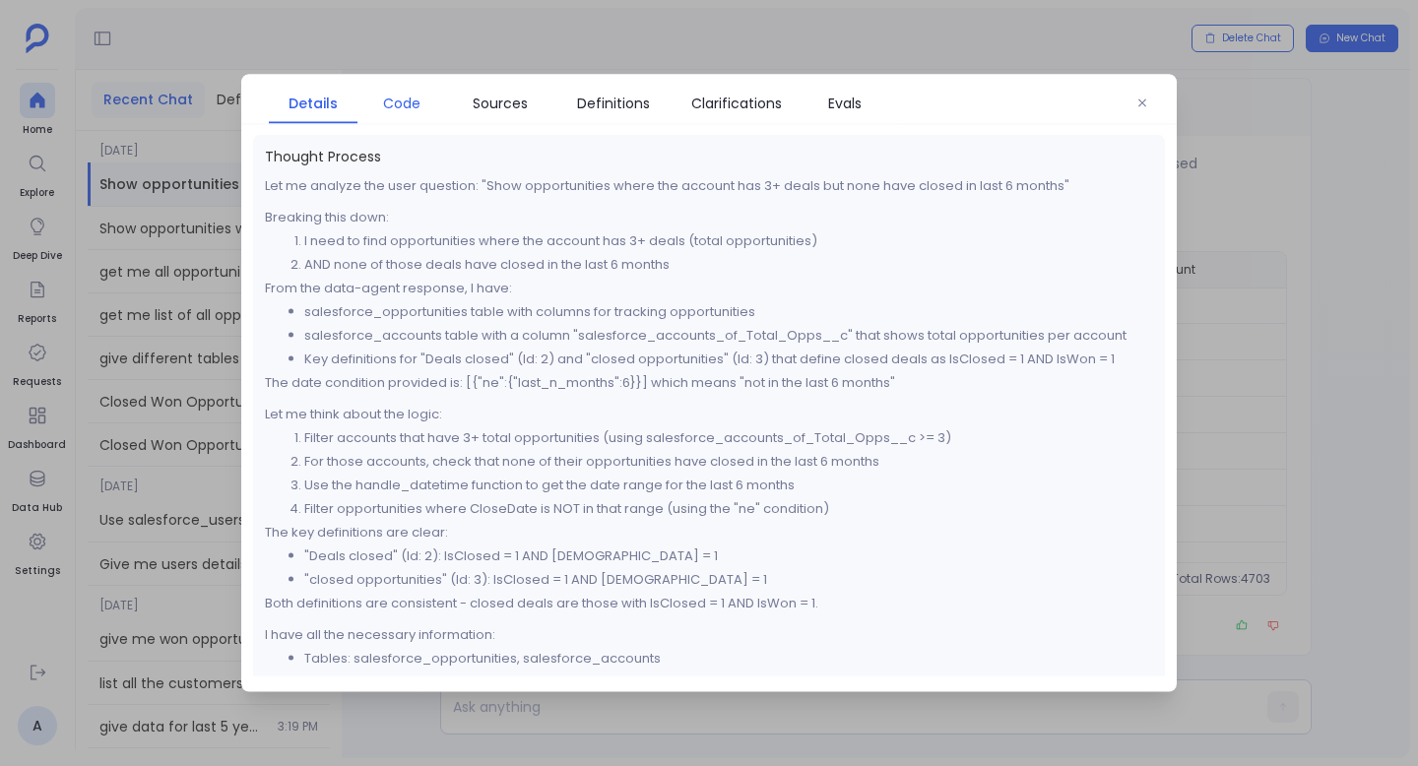
click at [406, 105] on span "Code" at bounding box center [401, 104] width 37 height 22
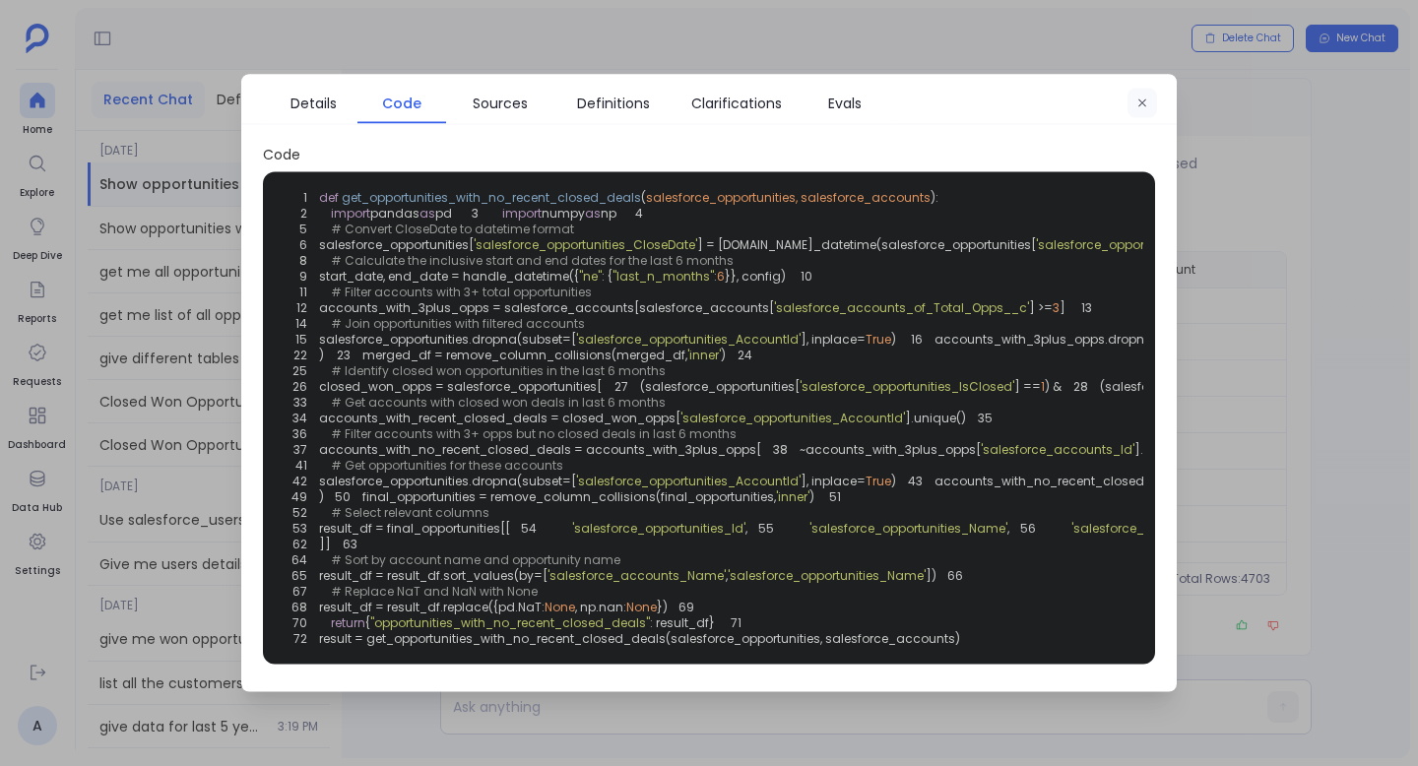
click at [1141, 104] on icon "button" at bounding box center [1143, 104] width 12 height 12
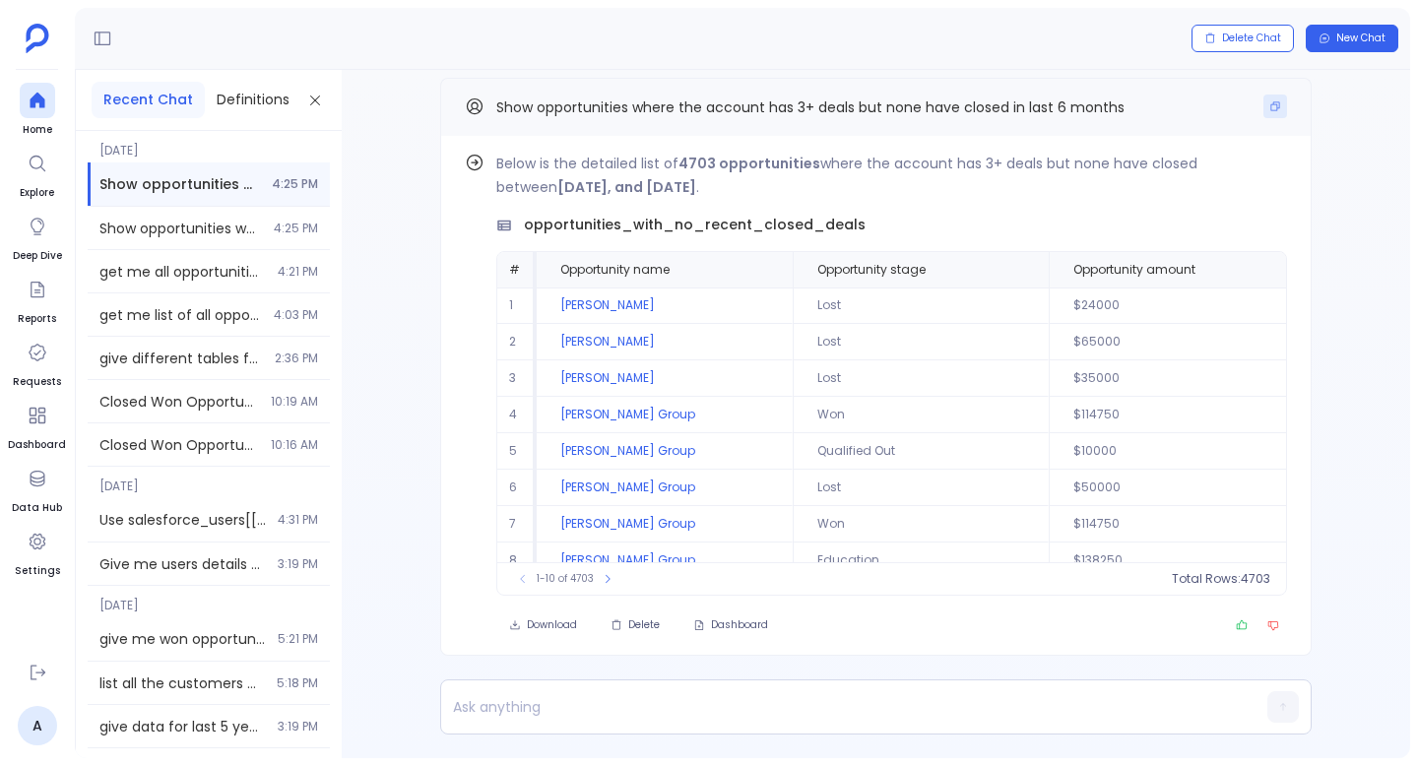
click at [1270, 108] on icon "Copy" at bounding box center [1276, 106] width 12 height 12
click at [1353, 42] on span "New Chat" at bounding box center [1361, 39] width 49 height 14
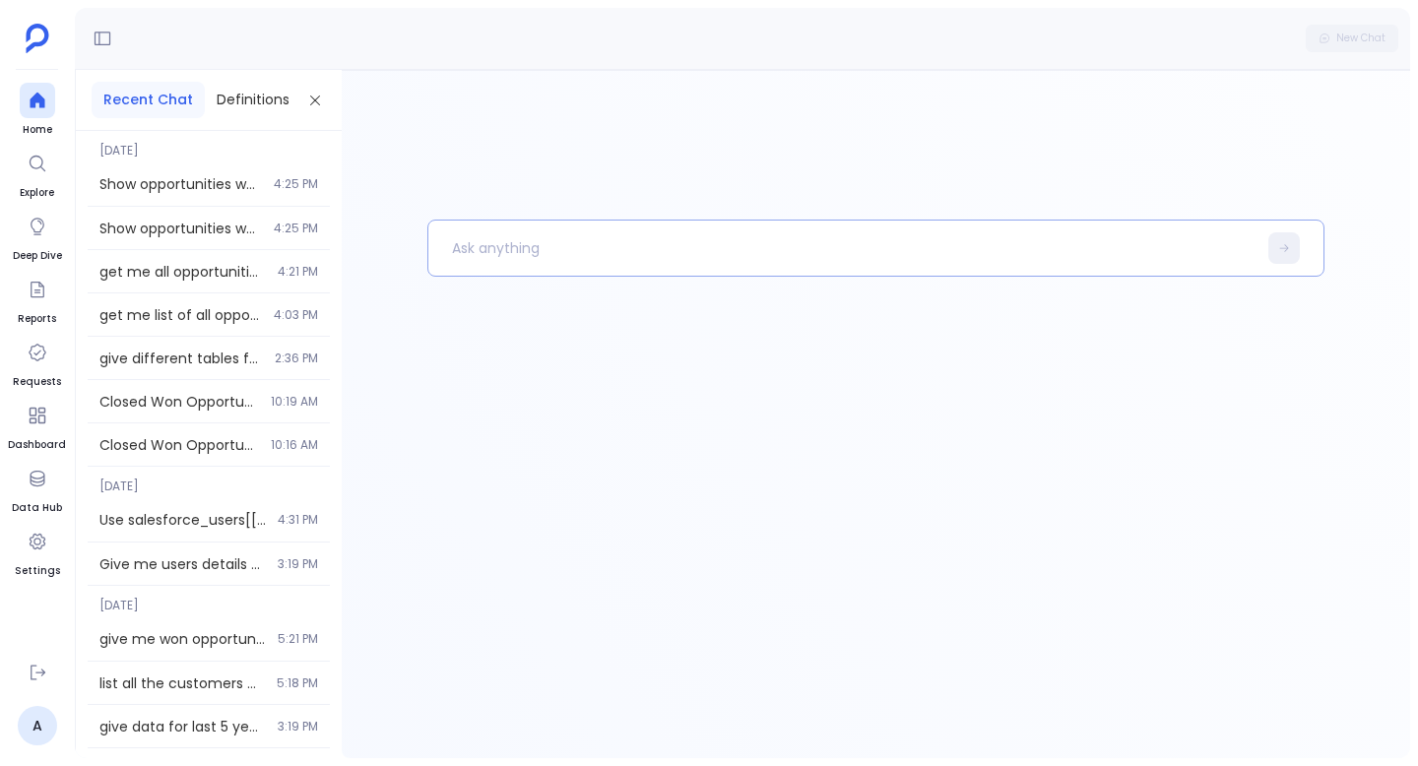
click at [705, 243] on p at bounding box center [843, 248] width 828 height 51
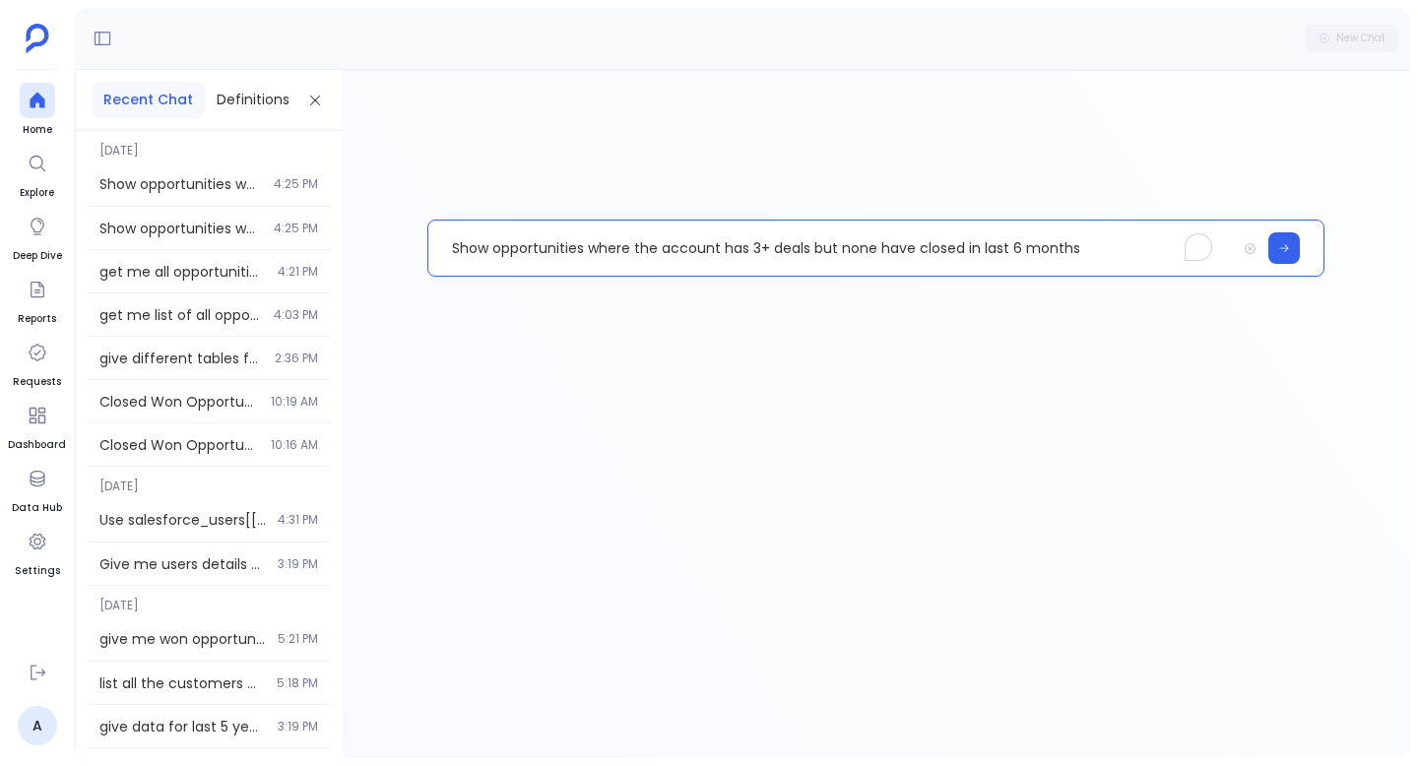
click at [821, 250] on p "Show opportunities where the account has 3+ deals but none have closed in last …" at bounding box center [833, 248] width 808 height 51
drag, startPoint x: 832, startPoint y: 248, endPoint x: 1073, endPoint y: 248, distance: 240.4
click at [1073, 248] on p "Show opportunities where the account has 3+ deals or none have closed in last 6…" at bounding box center [833, 248] width 808 height 51
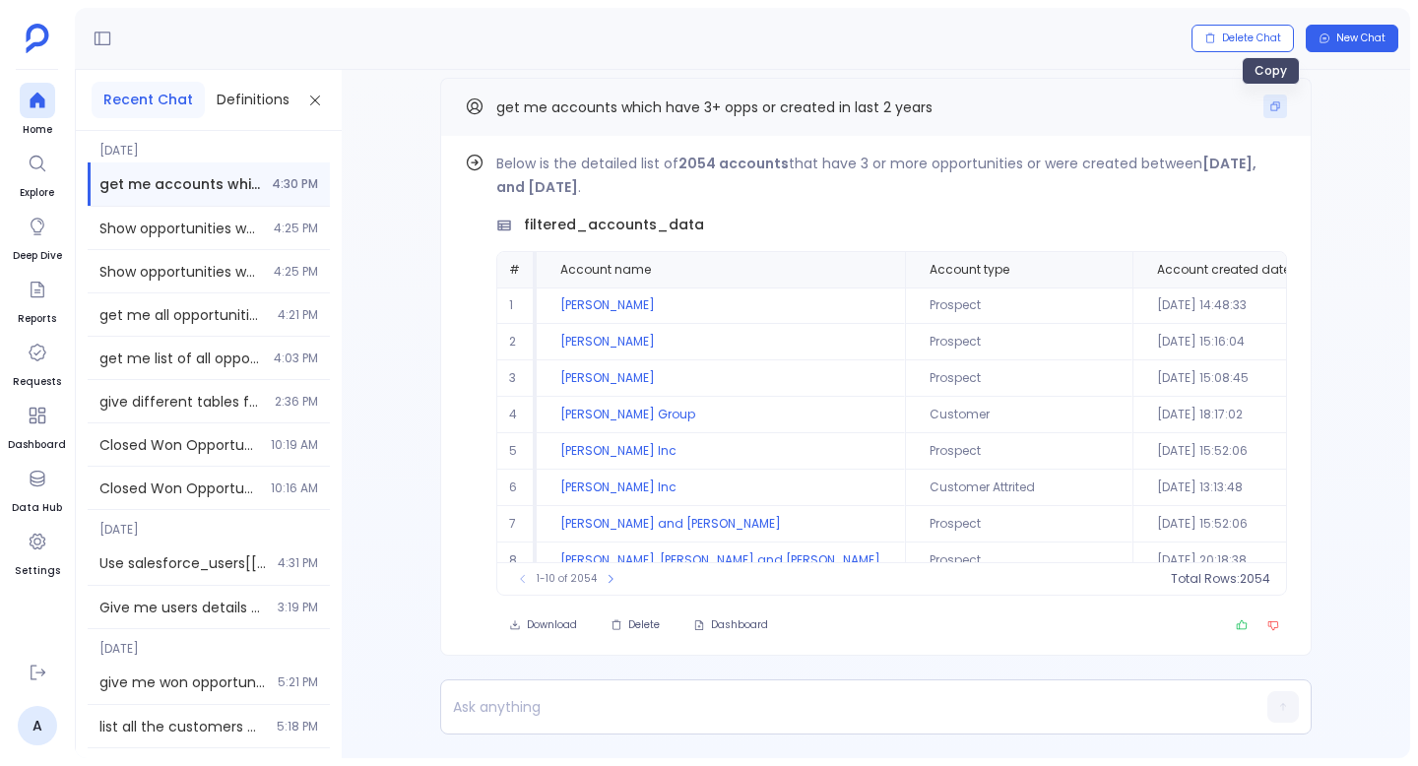
click at [1272, 103] on icon "Copy" at bounding box center [1276, 106] width 12 height 12
click at [1242, 164] on span "Find out how" at bounding box center [1218, 167] width 77 height 16
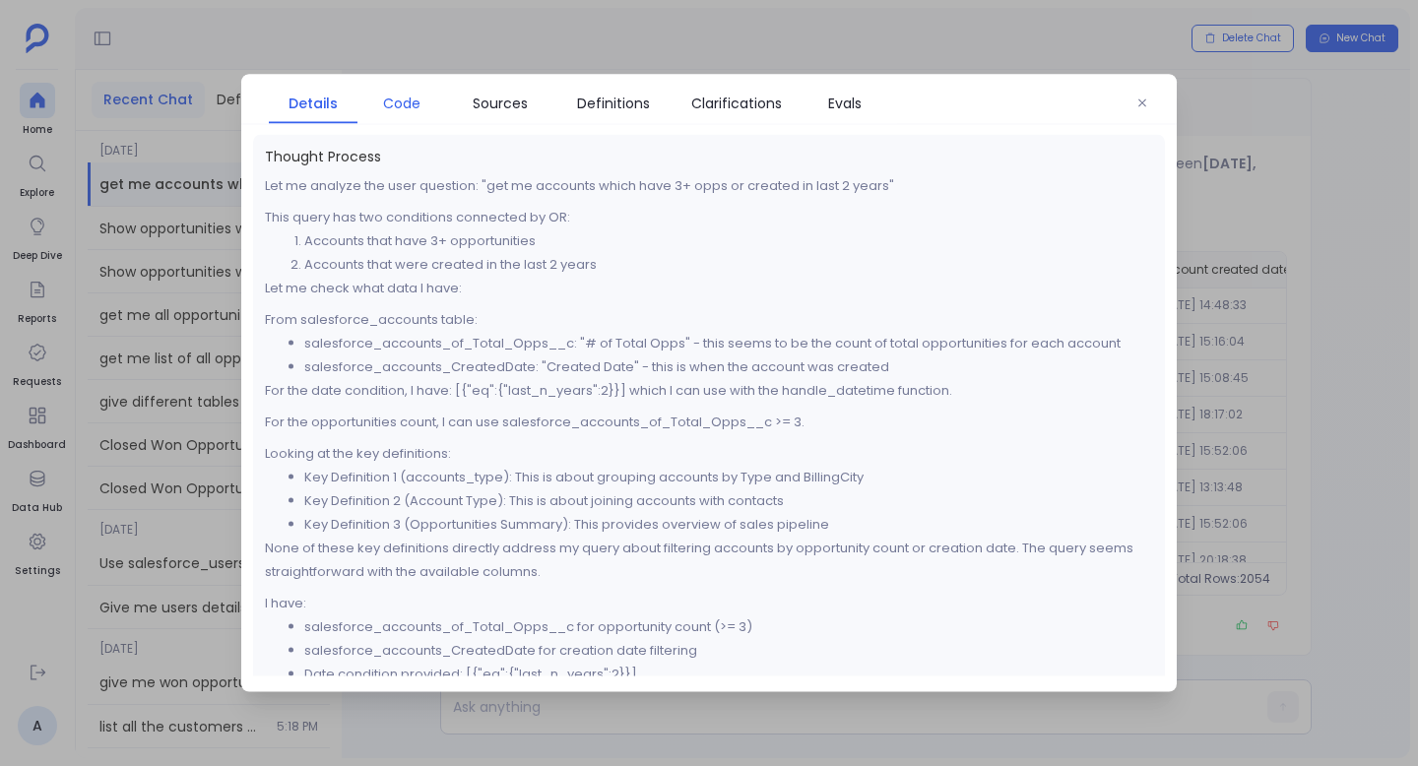
click at [411, 110] on span "Code" at bounding box center [401, 104] width 37 height 22
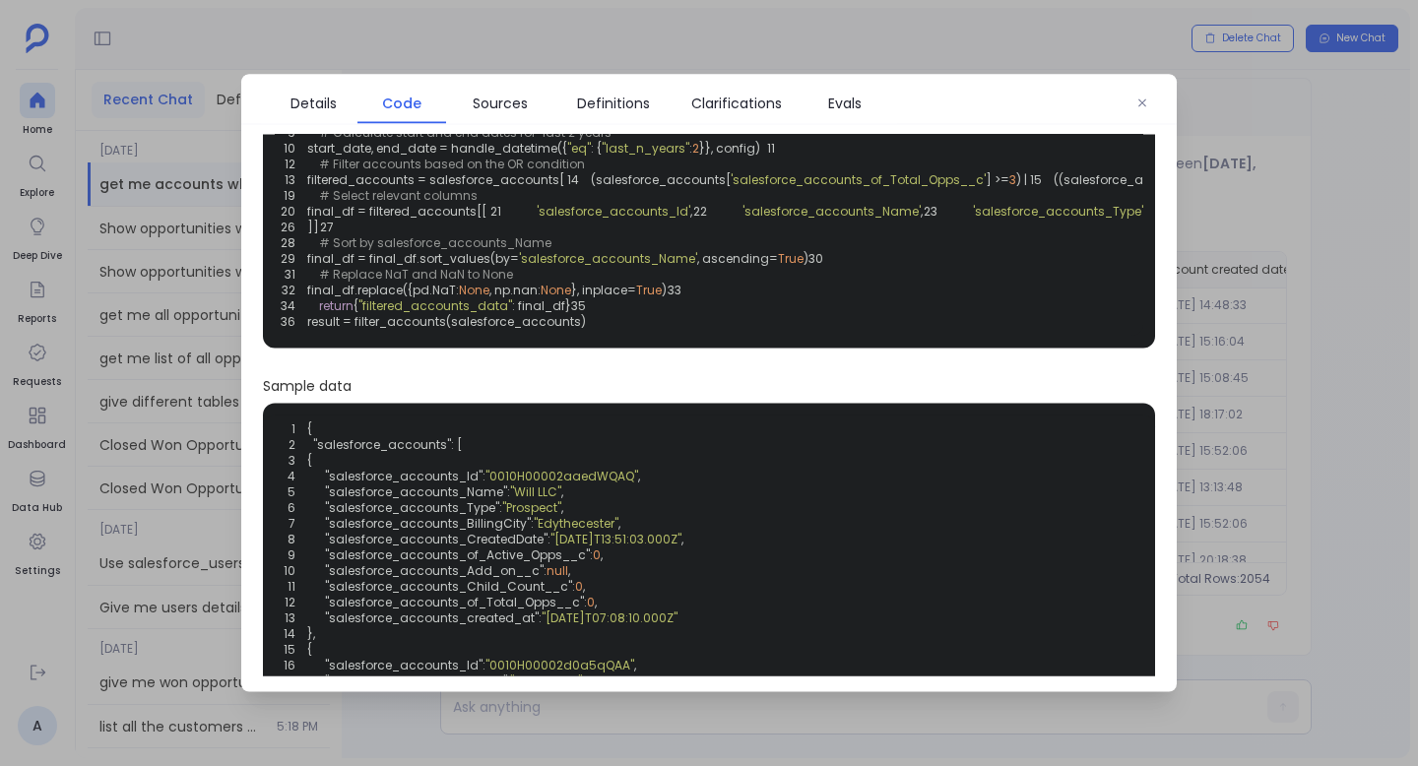
scroll to position [142, 0]
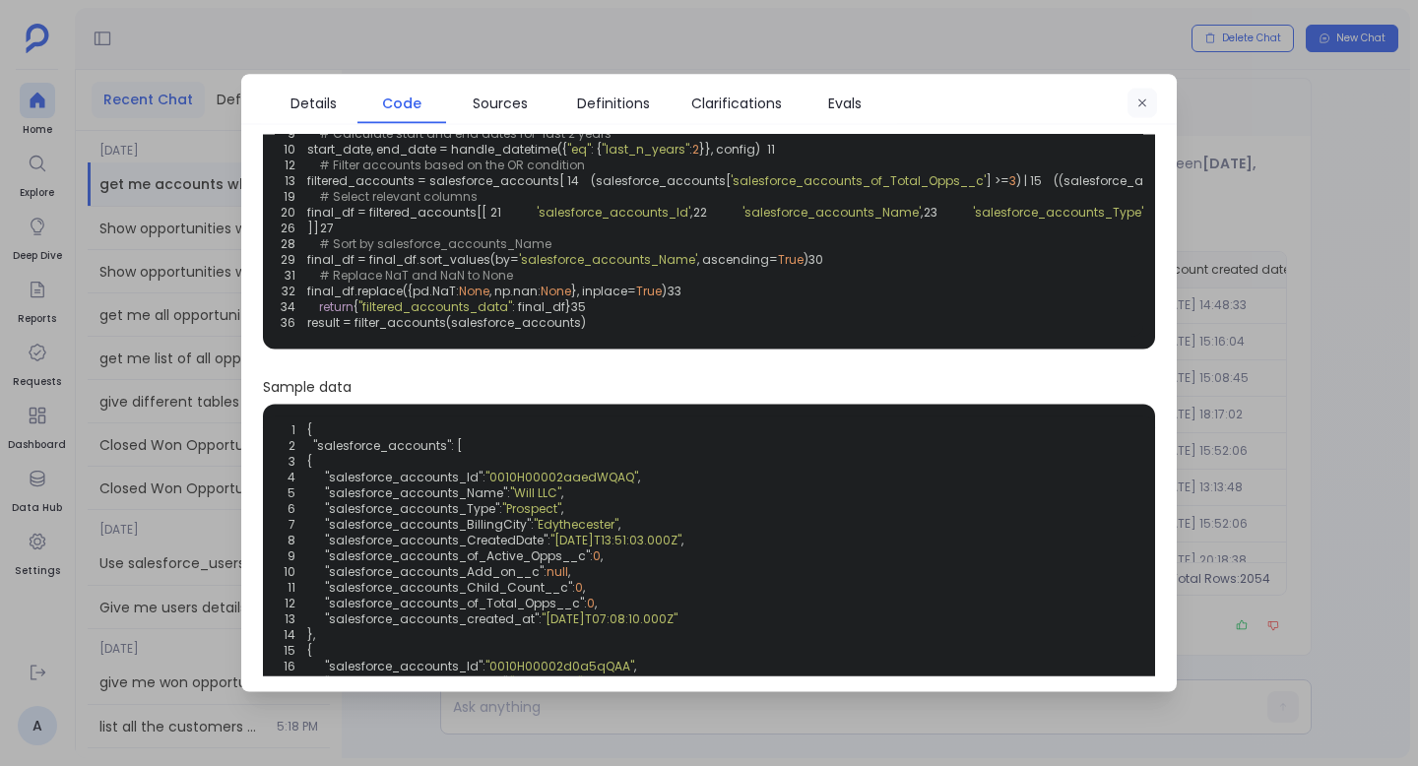
click at [1143, 102] on icon "button" at bounding box center [1143, 103] width 8 height 8
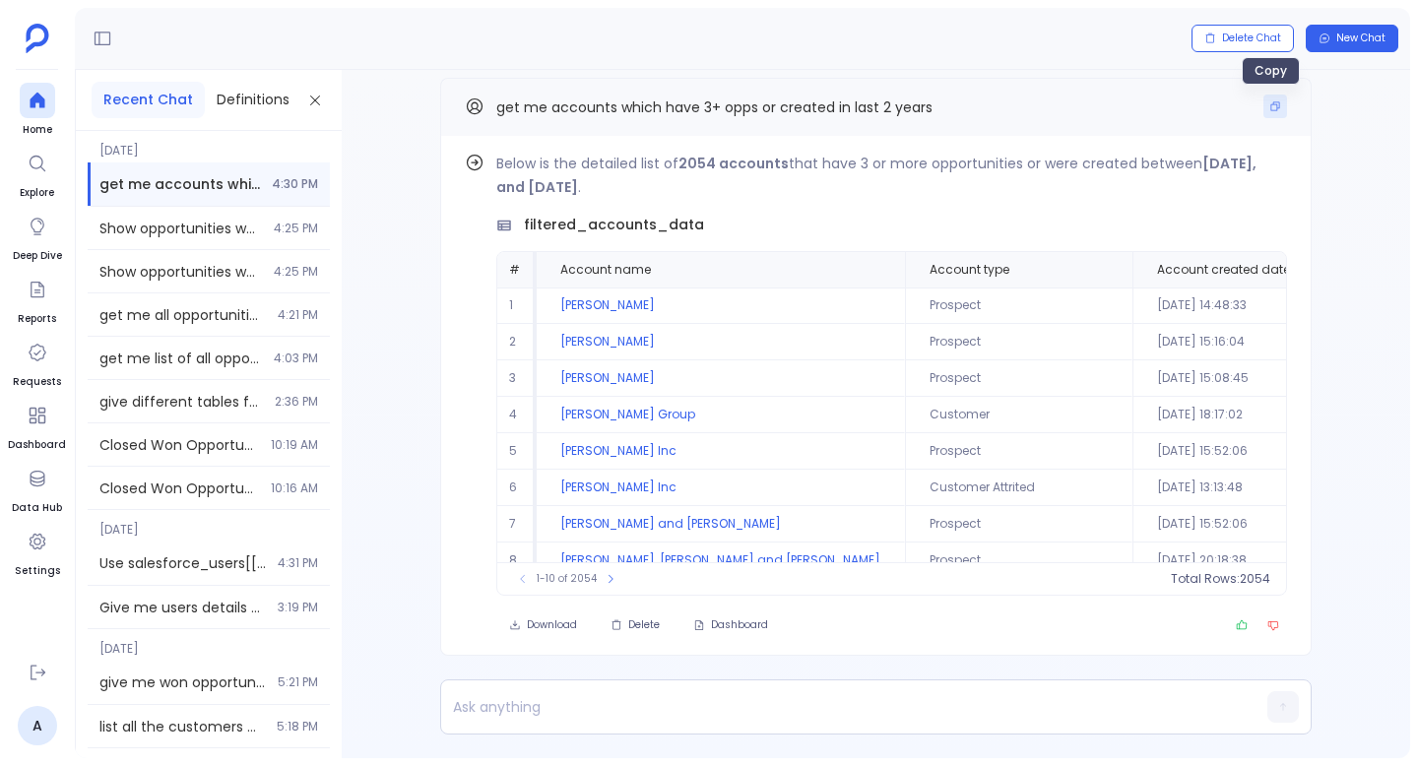
click at [1273, 106] on icon "Copy" at bounding box center [1276, 106] width 9 height 9
click at [1368, 42] on span "New Chat" at bounding box center [1361, 39] width 49 height 14
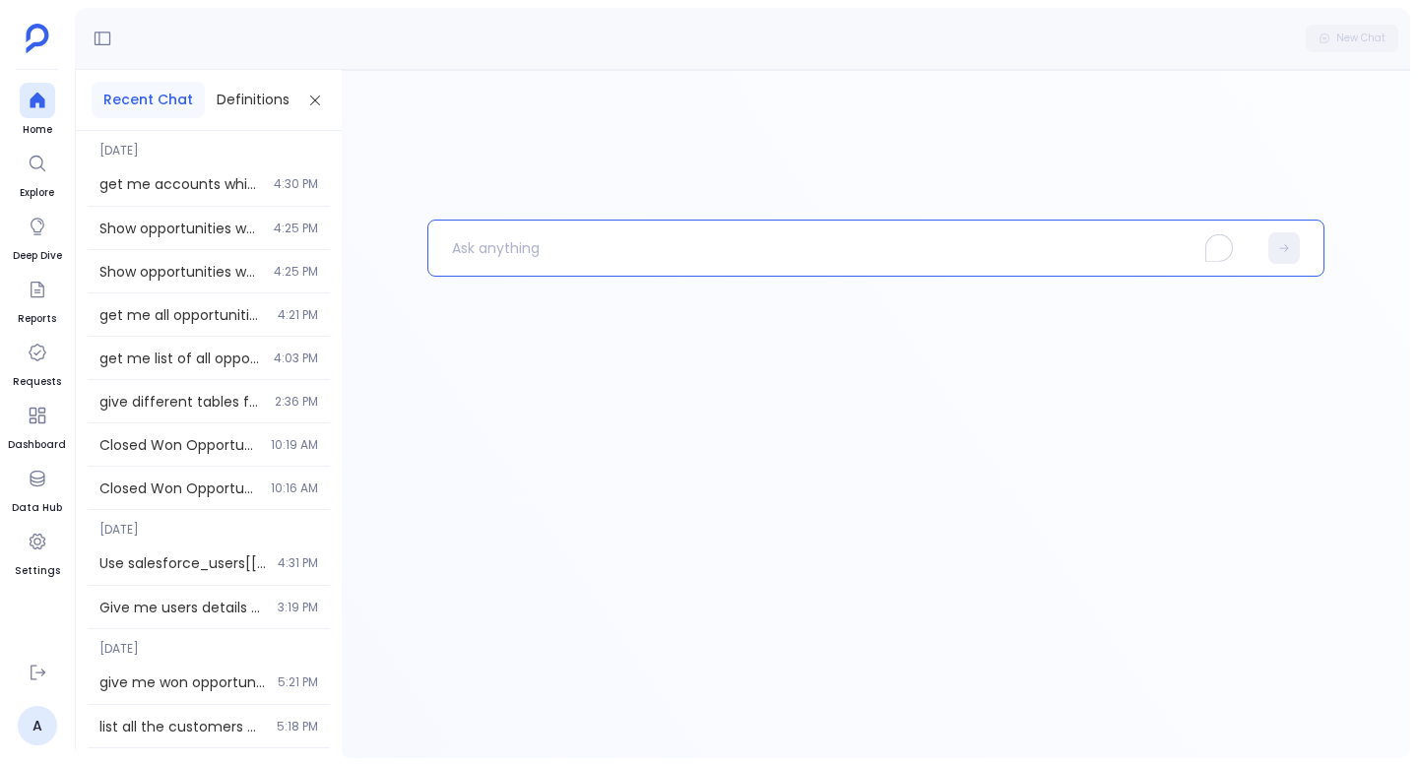
click at [682, 242] on p "To enrich screen reader interactions, please activate Accessibility in Grammarl…" at bounding box center [843, 248] width 828 height 51
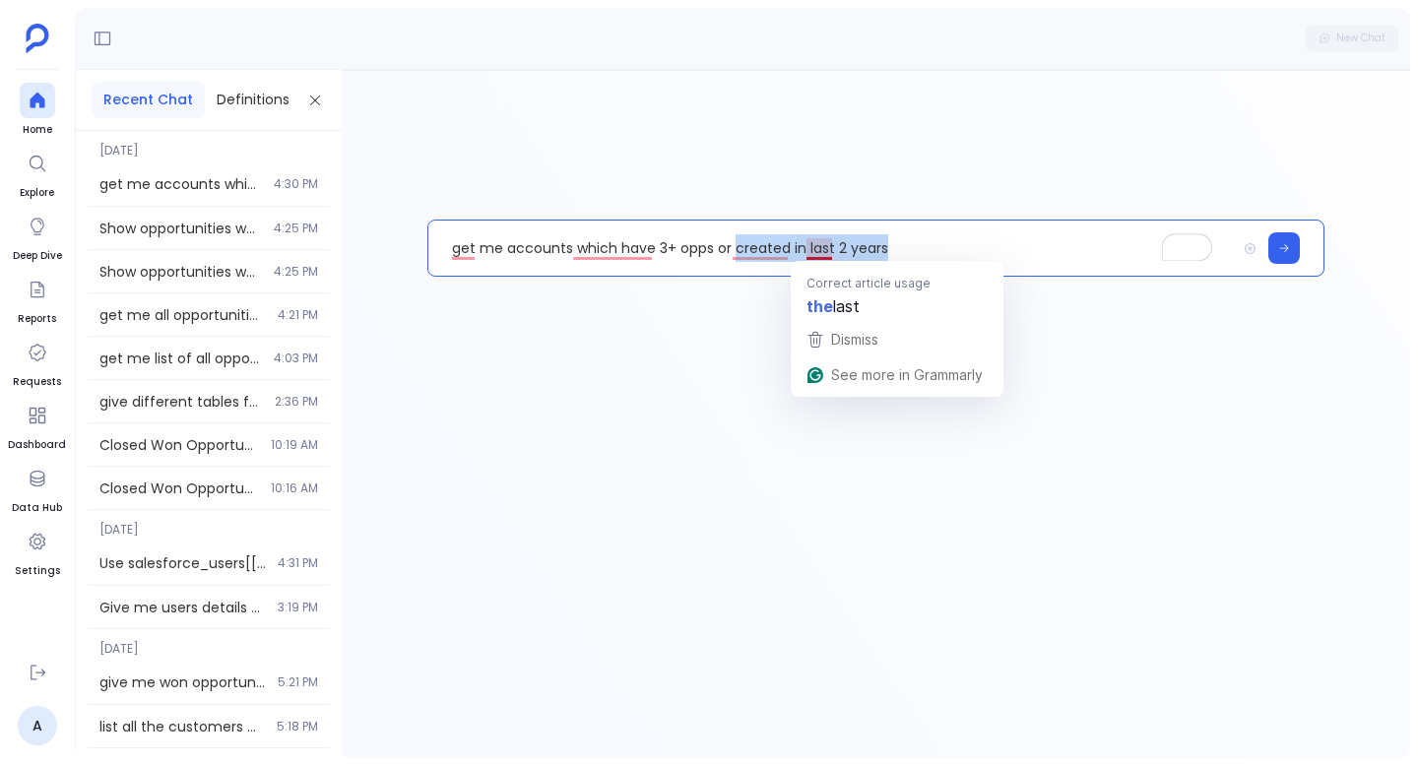
drag, startPoint x: 736, startPoint y: 249, endPoint x: 912, endPoint y: 245, distance: 176.4
click at [912, 245] on p "get me accounts which have 3+ opps or created in last 2 years" at bounding box center [833, 248] width 808 height 51
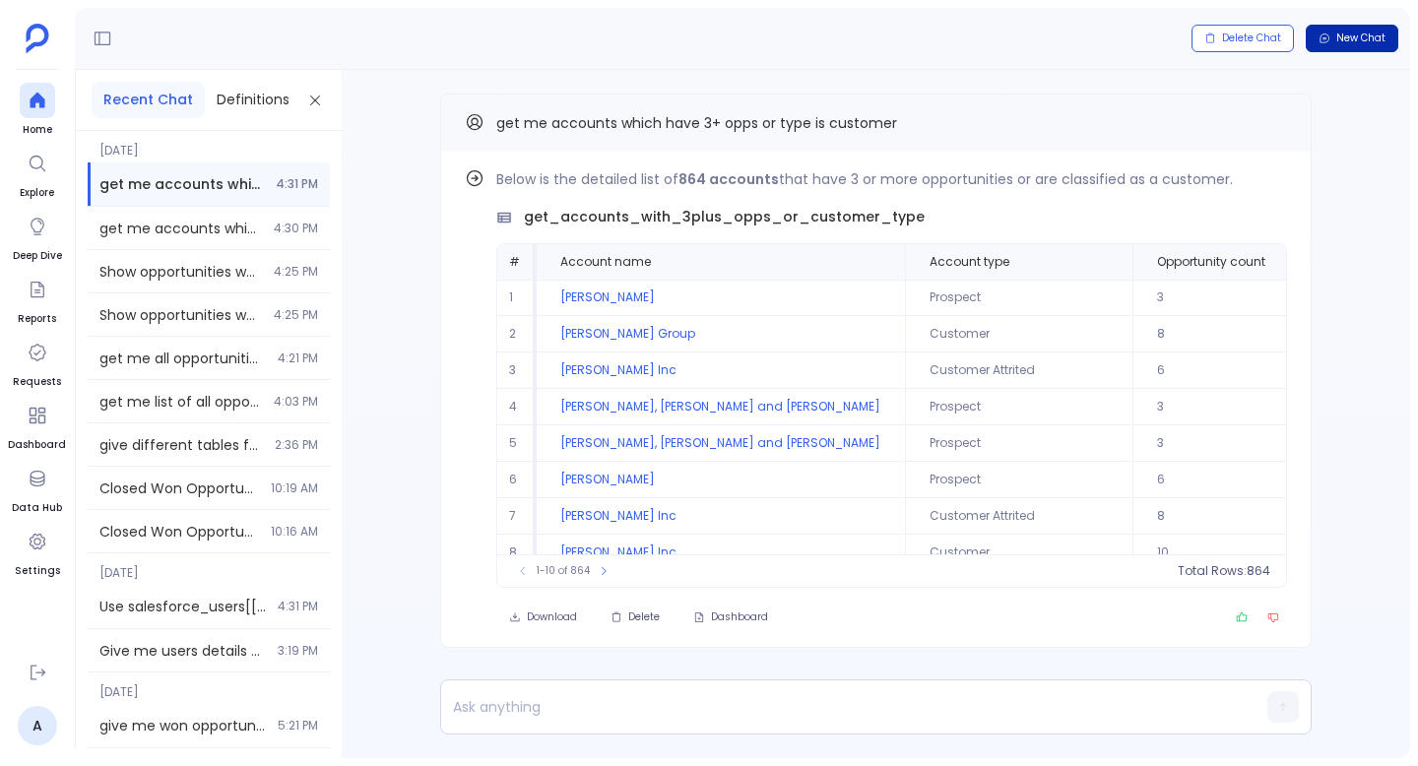
click at [1379, 37] on span "New Chat" at bounding box center [1361, 39] width 49 height 14
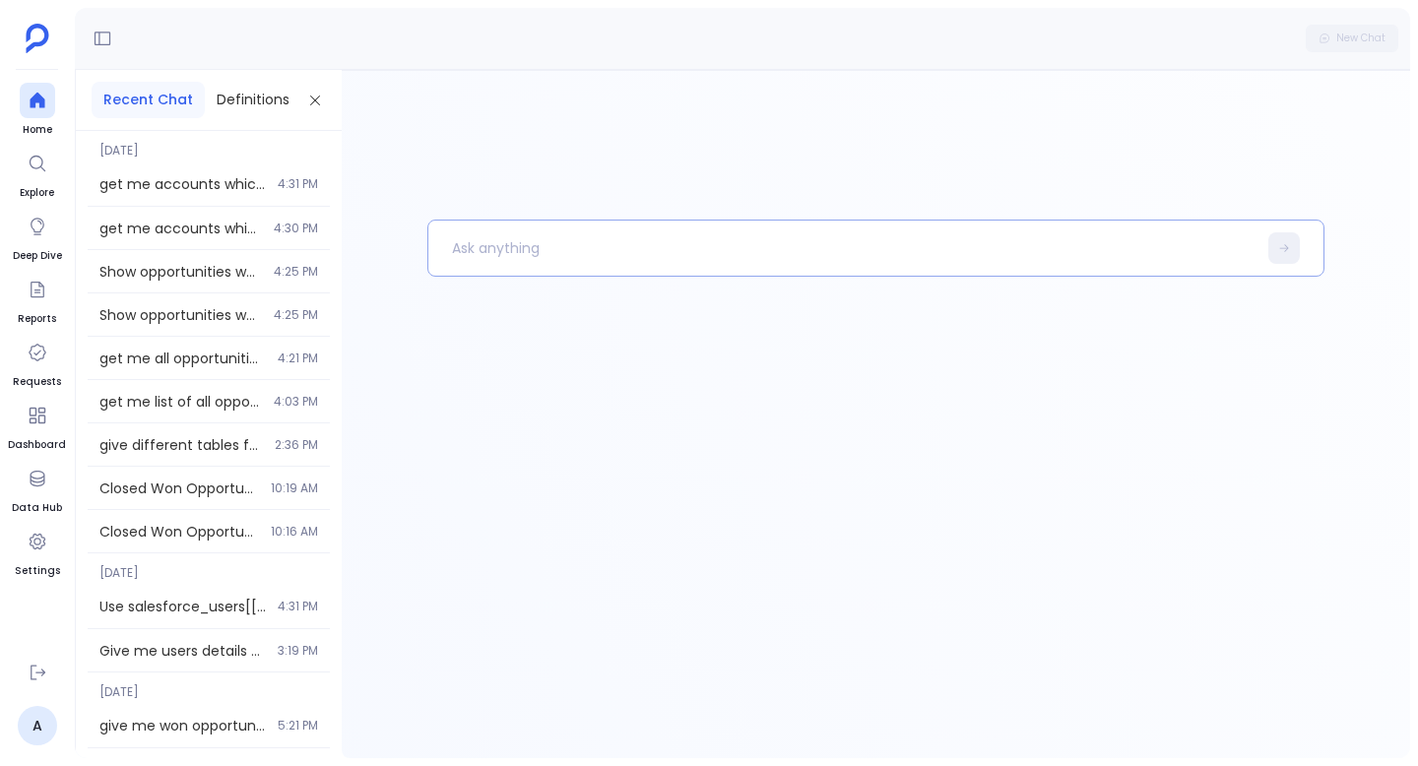
click at [601, 242] on p at bounding box center [843, 248] width 828 height 51
paste p "To enrich screen reader interactions, please activate Accessibility in Grammarl…"
click at [607, 252] on p ""68a6fc9f4225d6af1df605eb"" at bounding box center [833, 248] width 808 height 51
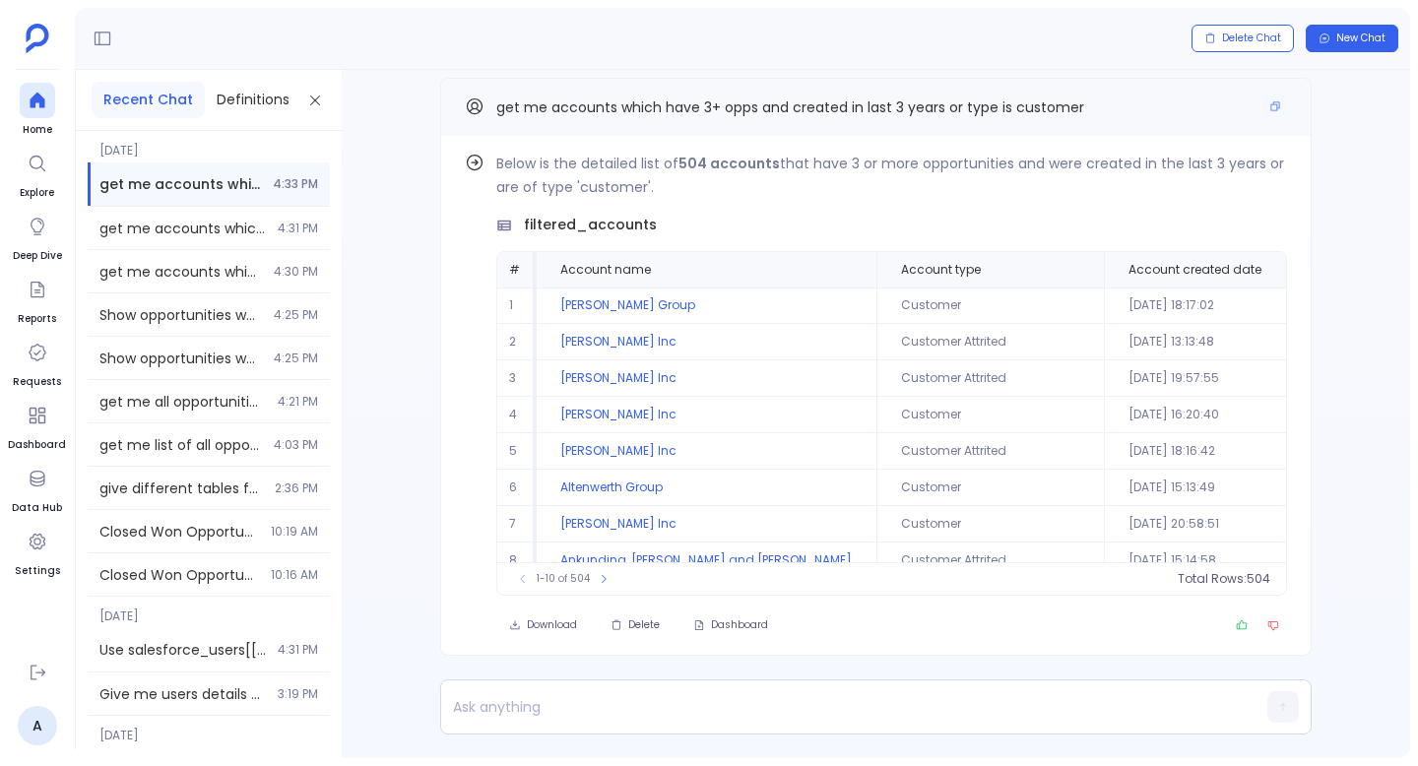
click at [1126, 115] on div "get me accounts which have 3+ opps and created in last 3 years or type is custo…" at bounding box center [876, 108] width 823 height 26
click at [1245, 164] on span "Find out how" at bounding box center [1218, 167] width 77 height 16
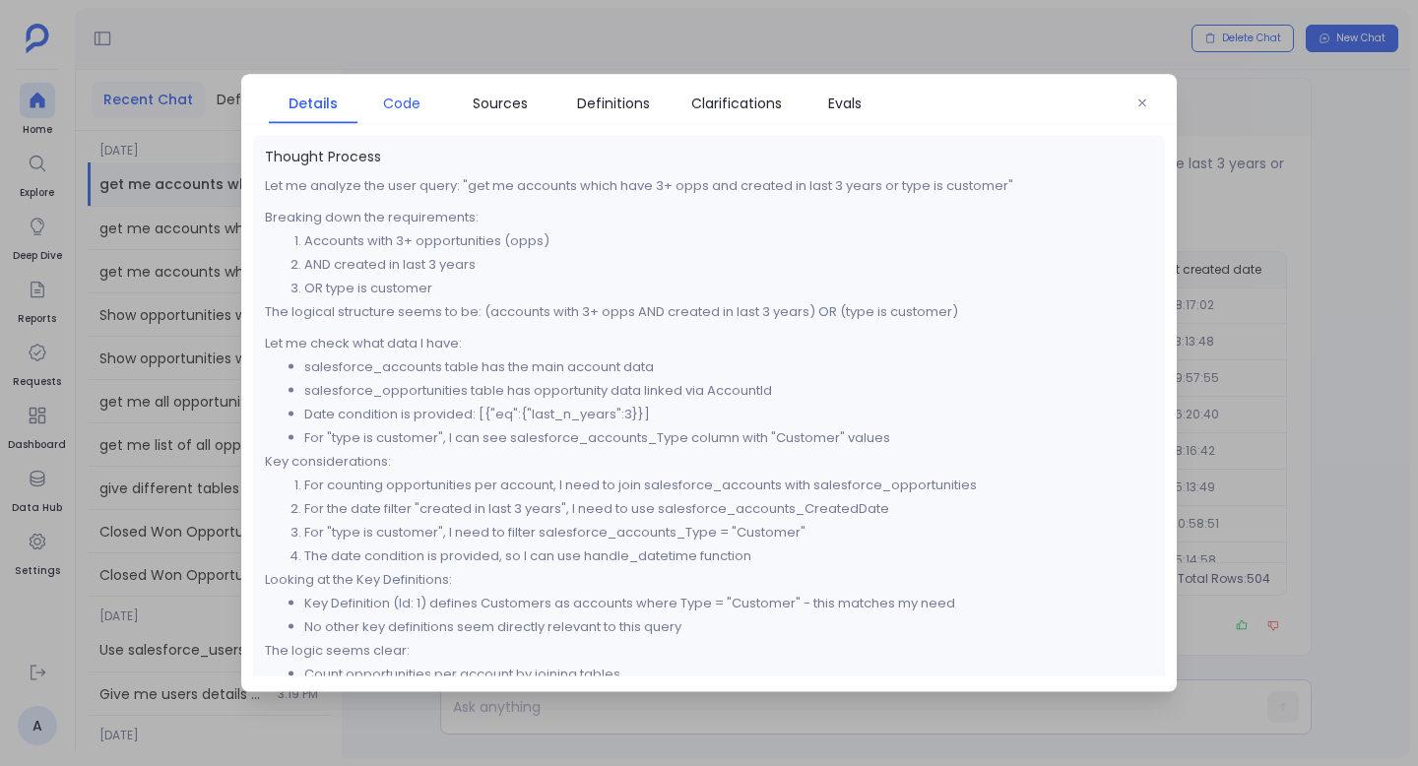
click at [412, 99] on span "Code" at bounding box center [401, 104] width 37 height 22
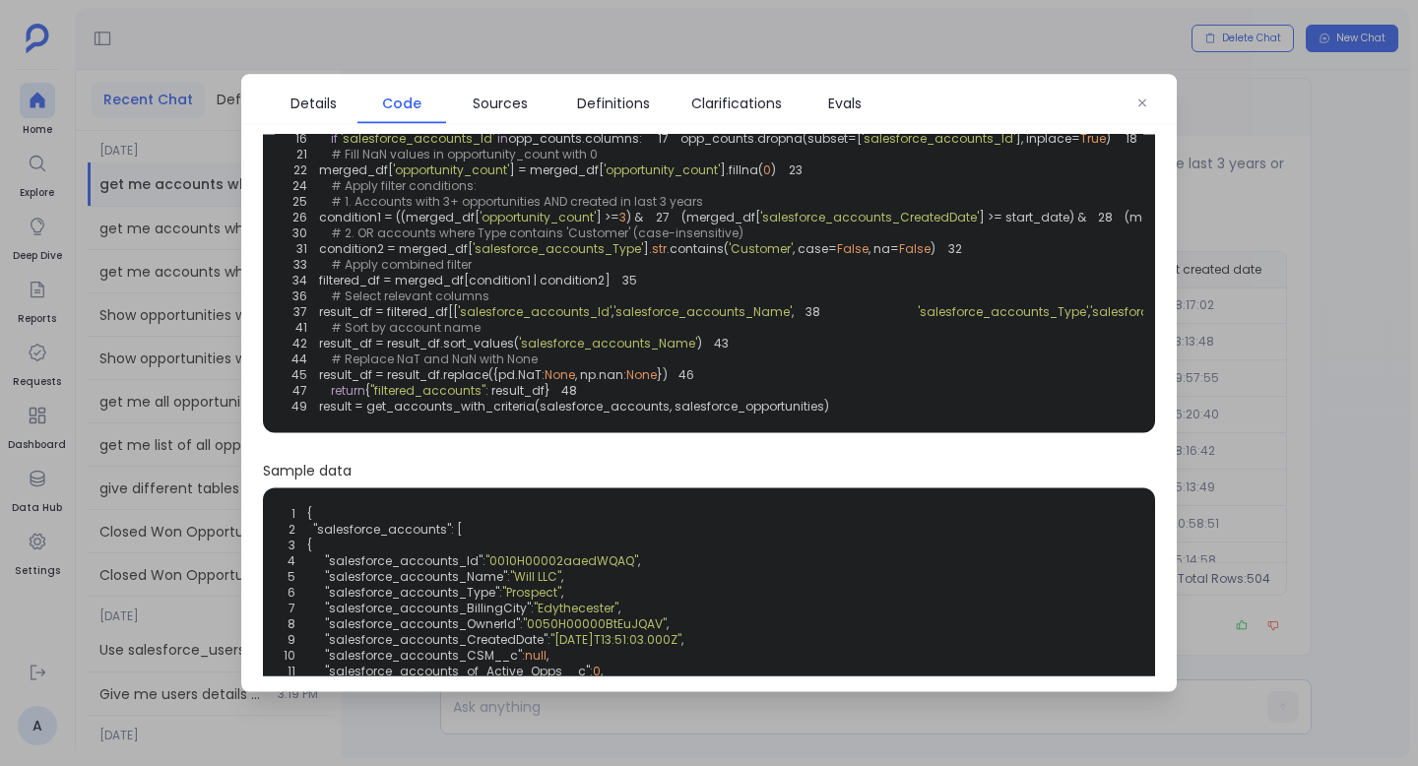
scroll to position [205, 0]
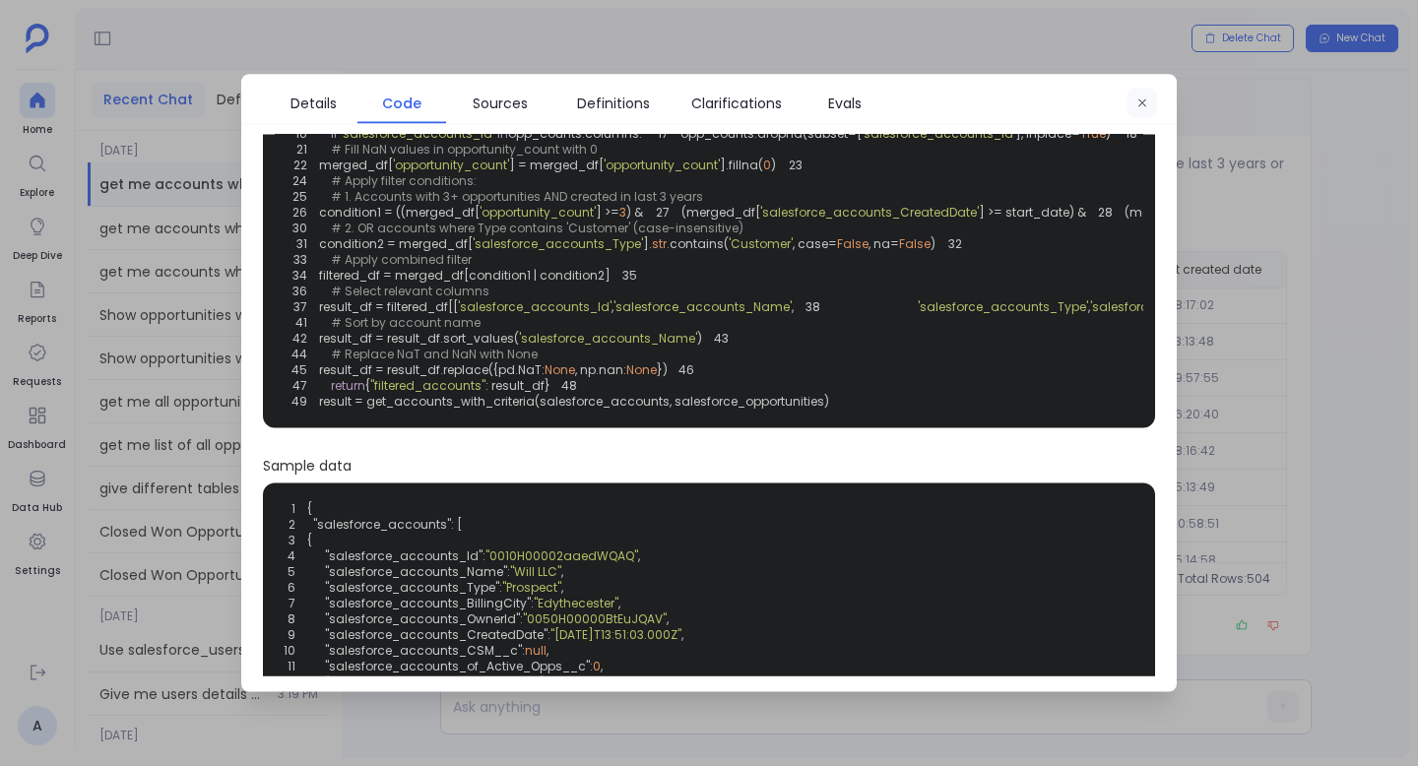
click at [1148, 103] on icon "button" at bounding box center [1143, 104] width 12 height 12
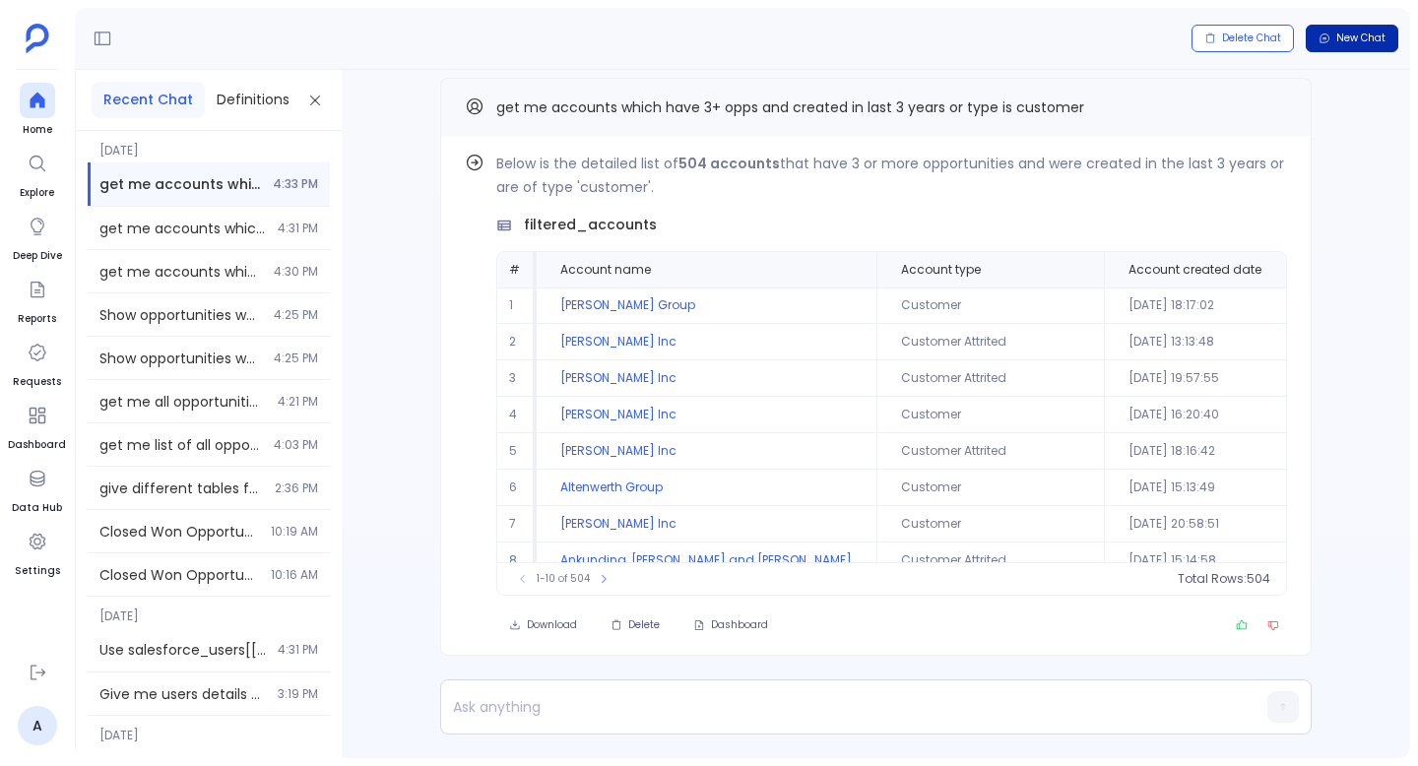
click at [1376, 41] on span "New Chat" at bounding box center [1361, 39] width 49 height 14
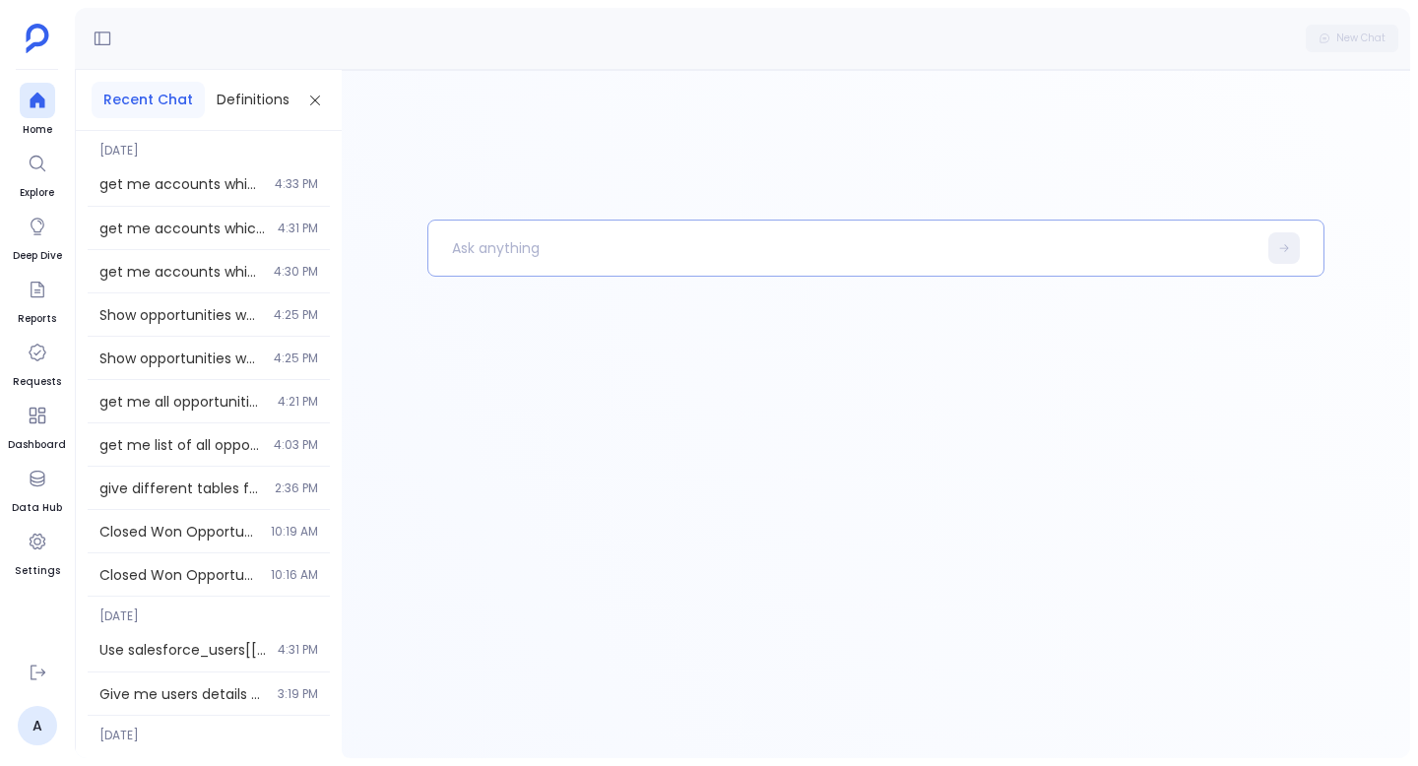
click at [621, 252] on p at bounding box center [843, 248] width 828 height 51
